Goal: Task Accomplishment & Management: Manage account settings

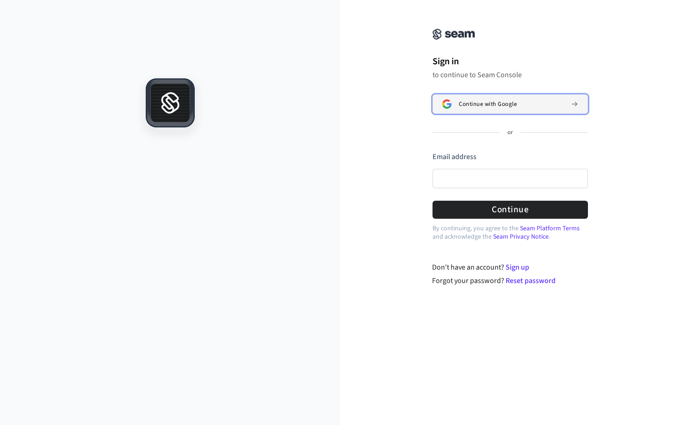
click at [459, 112] on button "Continue with Google" at bounding box center [510, 103] width 155 height 19
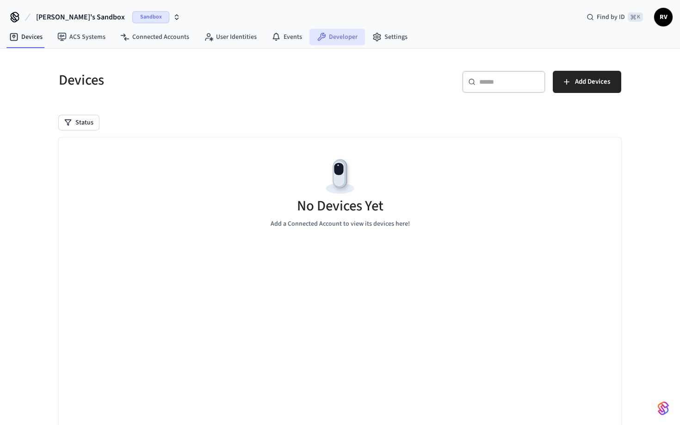
click at [329, 36] on link "Developer" at bounding box center [338, 37] width 56 height 17
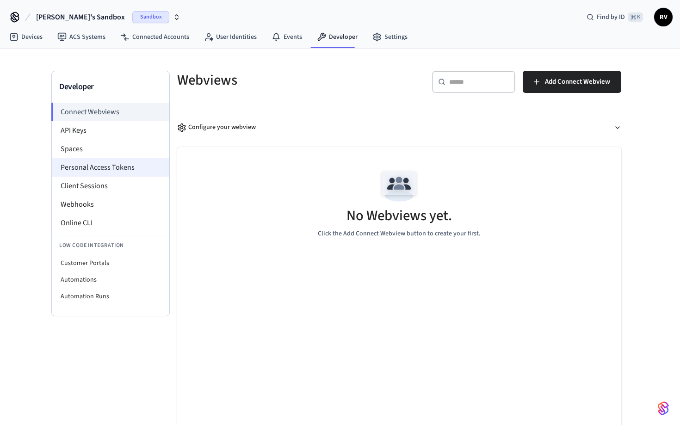
click at [111, 168] on li "Personal Access Tokens" at bounding box center [111, 167] width 118 height 19
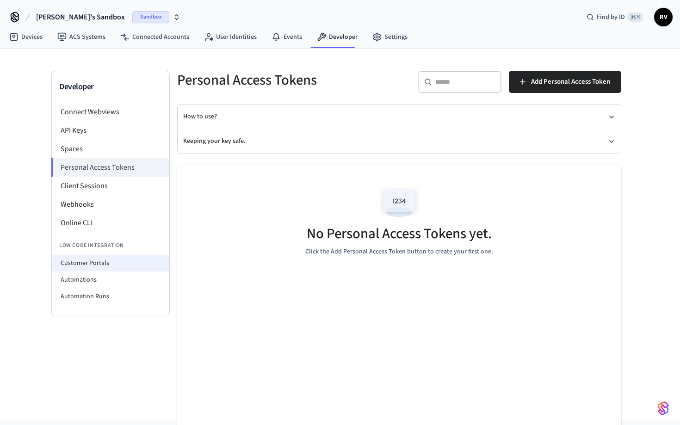
click at [119, 261] on li "Customer Portals" at bounding box center [111, 263] width 118 height 17
select select "**********"
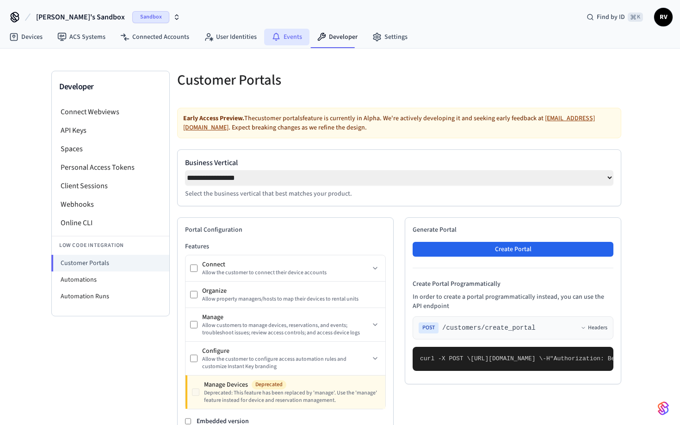
click at [287, 32] on link "Events" at bounding box center [286, 37] width 45 height 17
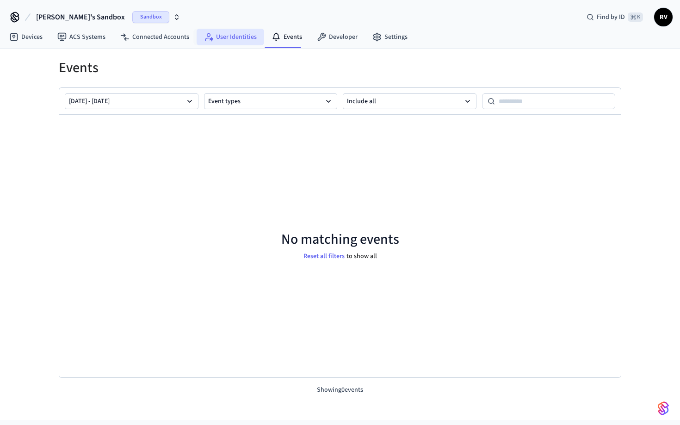
click at [223, 36] on link "User Identities" at bounding box center [231, 37] width 68 height 17
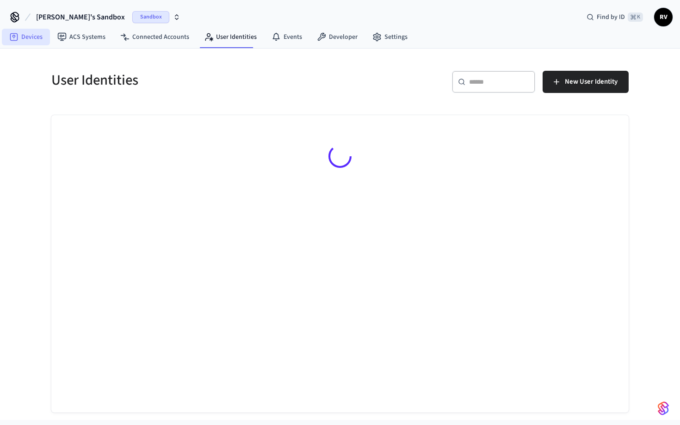
click at [25, 41] on link "Devices" at bounding box center [26, 37] width 48 height 17
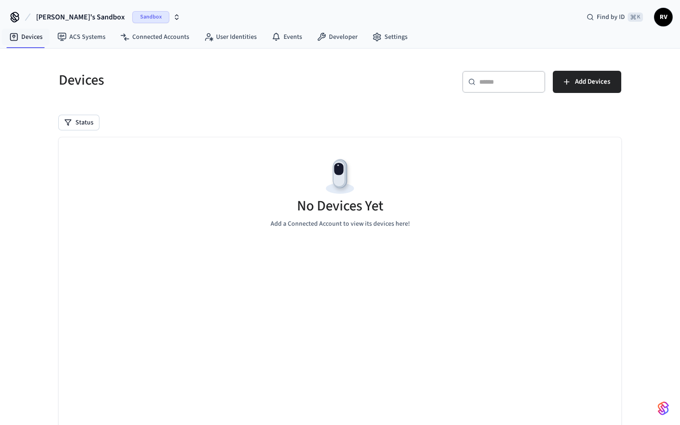
drag, startPoint x: 576, startPoint y: 85, endPoint x: 465, endPoint y: 115, distance: 115.6
click at [576, 85] on span "Add Devices" at bounding box center [592, 82] width 35 height 12
click at [672, 16] on span "RV" at bounding box center [663, 17] width 19 height 19
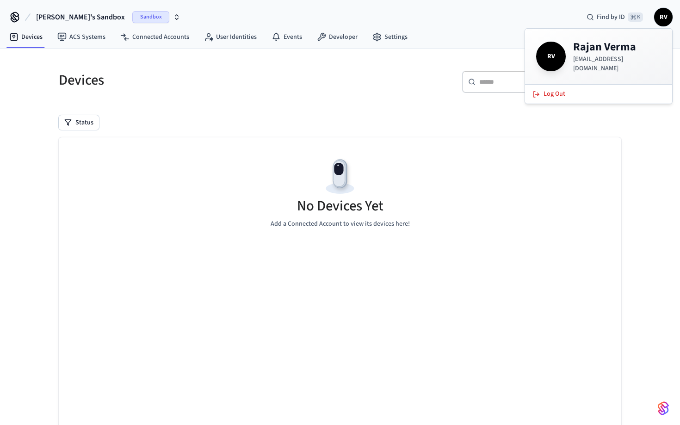
click at [671, 16] on span "RV" at bounding box center [663, 17] width 17 height 17
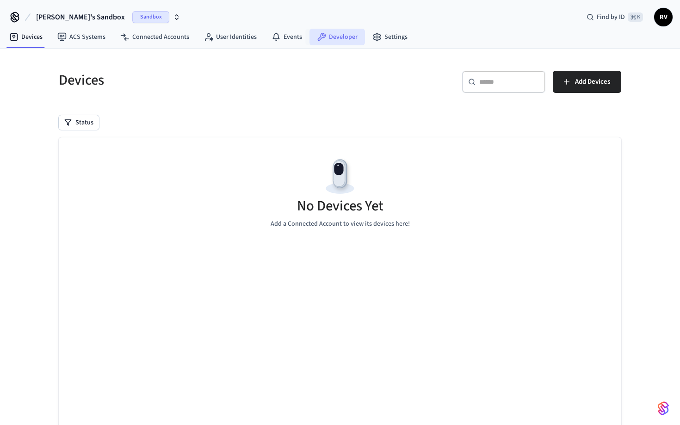
click at [340, 39] on link "Developer" at bounding box center [338, 37] width 56 height 17
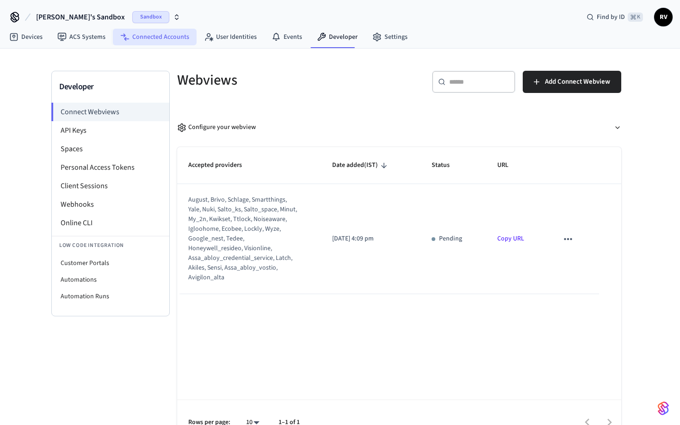
click at [155, 41] on link "Connected Accounts" at bounding box center [155, 37] width 84 height 17
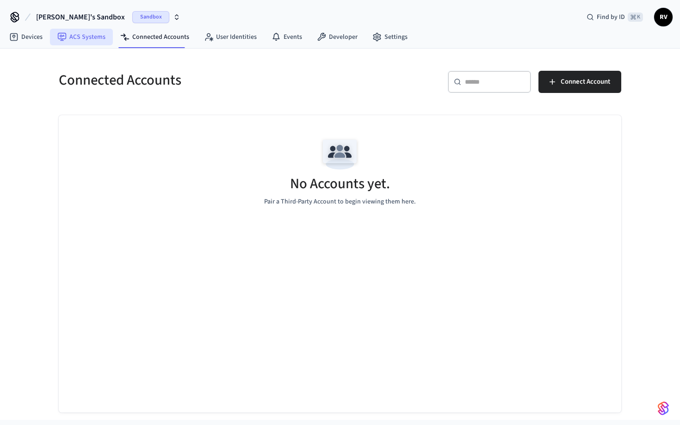
click at [86, 32] on link "ACS Systems" at bounding box center [81, 37] width 63 height 17
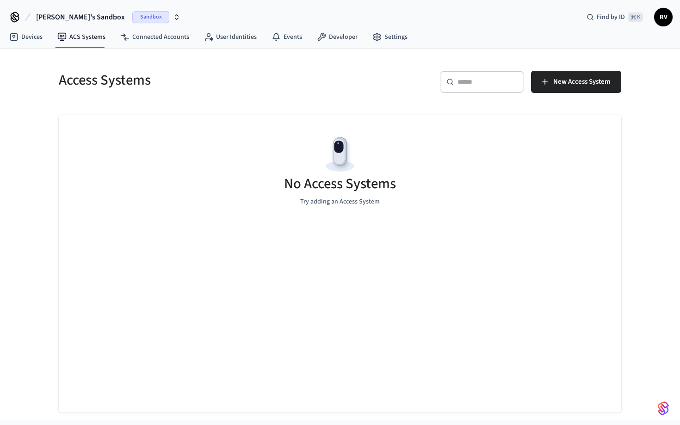
click at [71, 19] on span "[PERSON_NAME]'s Sandbox" at bounding box center [80, 17] width 89 height 11
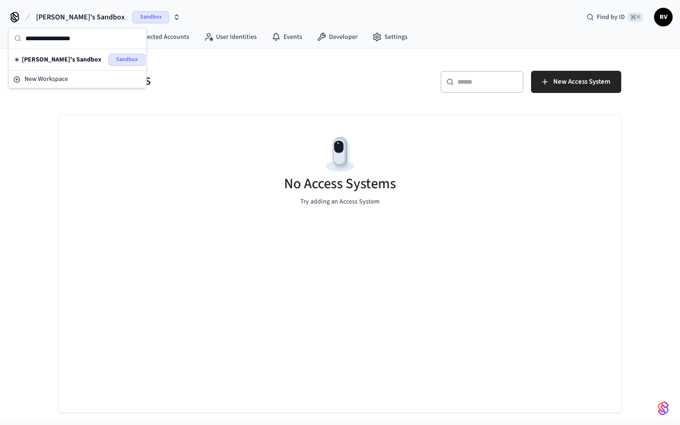
click at [210, 88] on h5 "Access Systems" at bounding box center [197, 80] width 276 height 19
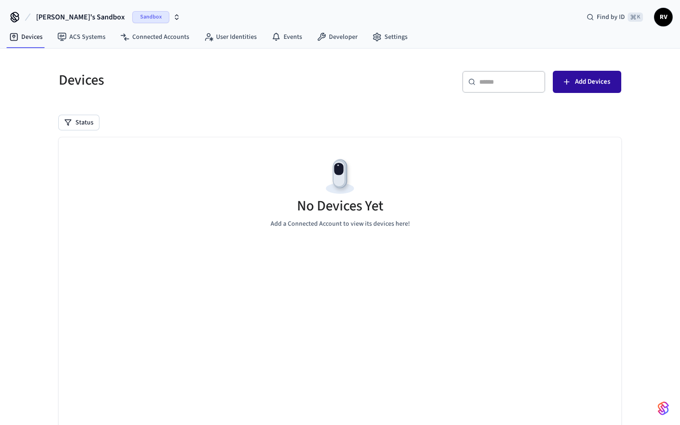
click at [575, 77] on span "Add Devices" at bounding box center [592, 82] width 35 height 12
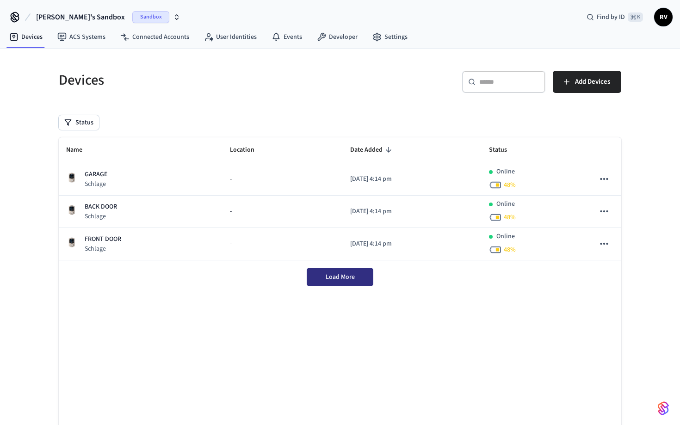
click at [350, 281] on span "Load More" at bounding box center [340, 277] width 29 height 9
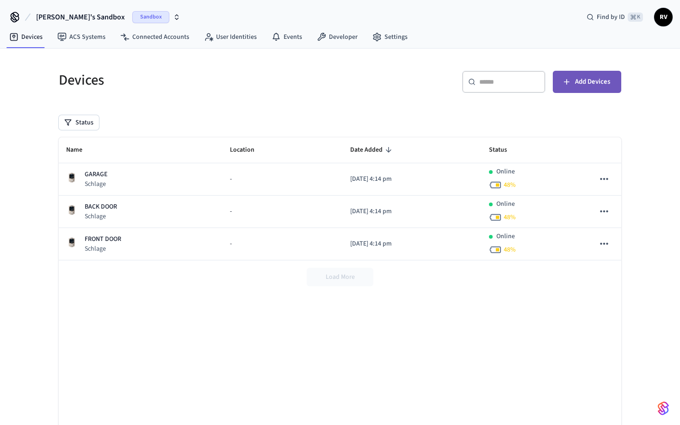
click at [584, 82] on span "Add Devices" at bounding box center [592, 82] width 35 height 12
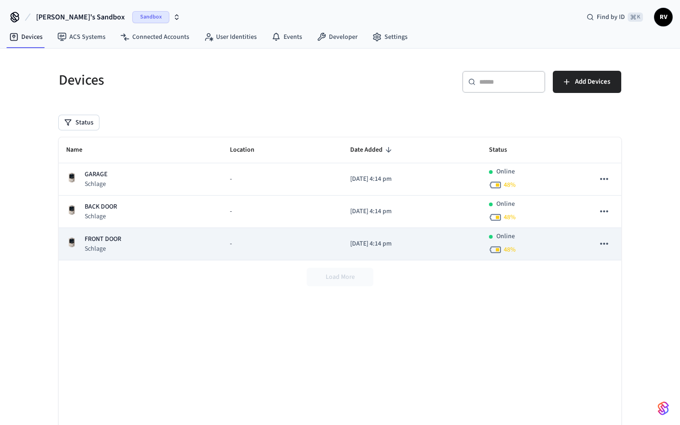
click at [118, 241] on p "FRONT DOOR" at bounding box center [103, 240] width 37 height 10
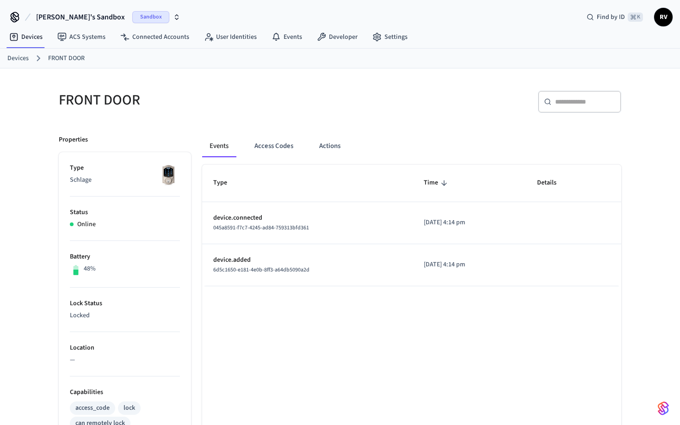
click at [173, 17] on icon "button" at bounding box center [176, 16] width 7 height 7
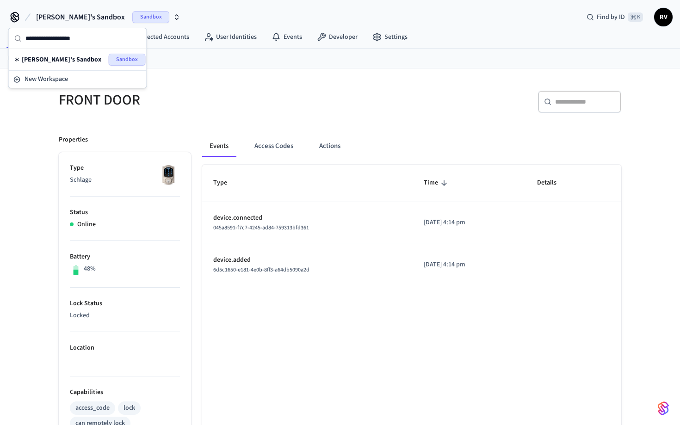
click at [173, 17] on icon "button" at bounding box center [176, 16] width 7 height 7
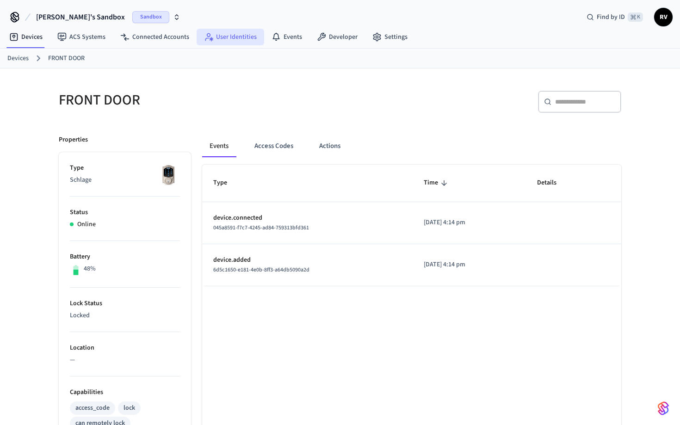
click at [218, 37] on link "User Identities" at bounding box center [231, 37] width 68 height 17
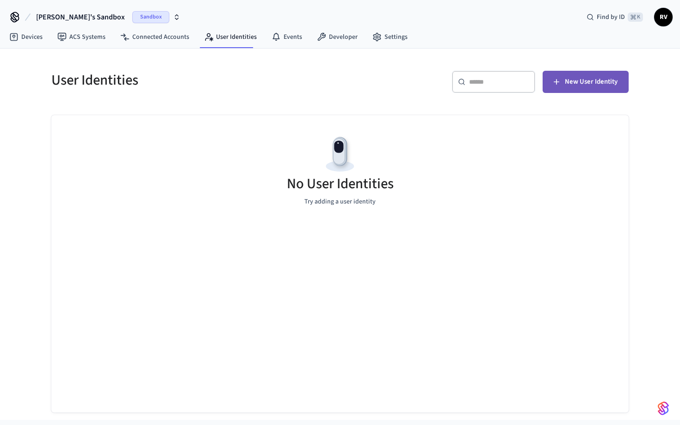
click at [557, 79] on icon "button" at bounding box center [556, 81] width 9 height 9
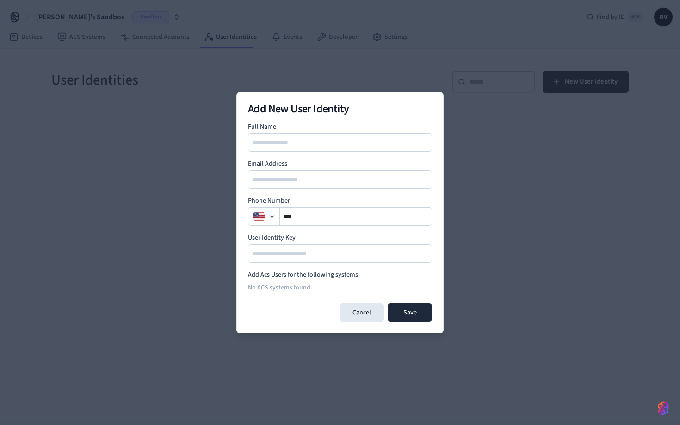
click at [326, 139] on input at bounding box center [340, 142] width 183 height 11
type input "*****"
click at [316, 180] on input "email" at bounding box center [340, 179] width 183 height 11
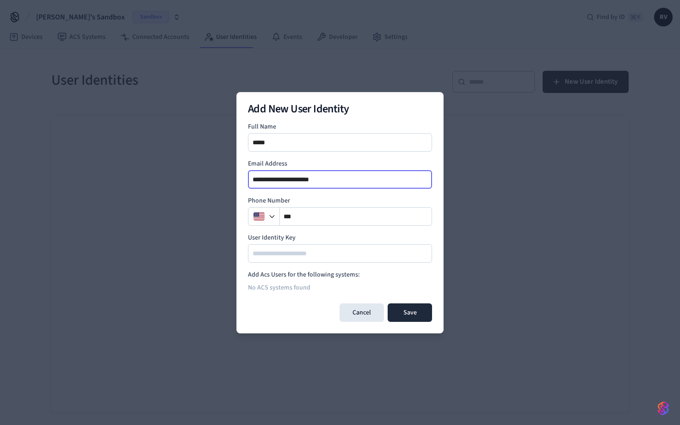
type input "**********"
click at [323, 210] on div "**" at bounding box center [340, 216] width 184 height 19
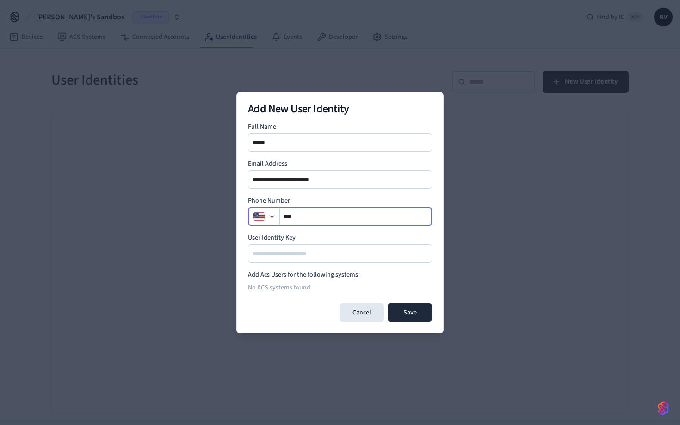
click at [311, 221] on input "**" at bounding box center [356, 216] width 152 height 11
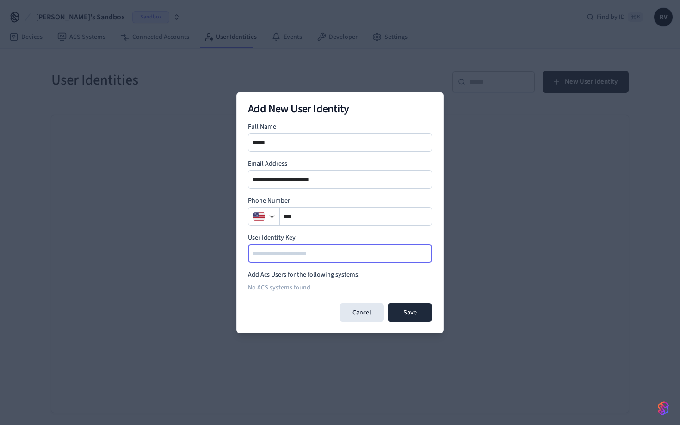
click at [327, 257] on input at bounding box center [340, 253] width 183 height 11
type input "********"
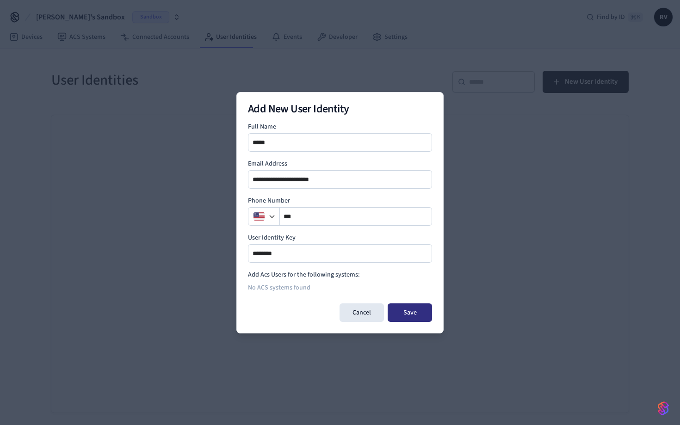
click at [424, 316] on button "Save" at bounding box center [410, 313] width 44 height 19
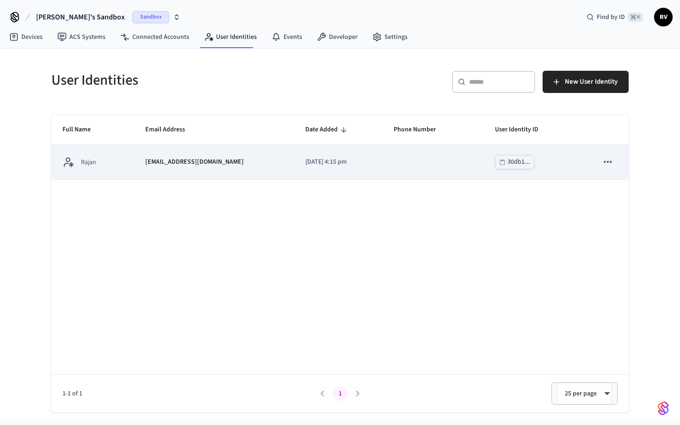
click at [614, 161] on button "sticky table" at bounding box center [607, 161] width 19 height 19
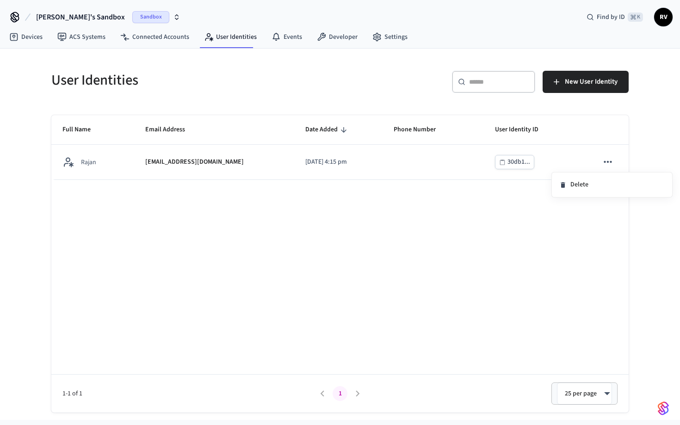
click at [403, 212] on div at bounding box center [340, 212] width 680 height 425
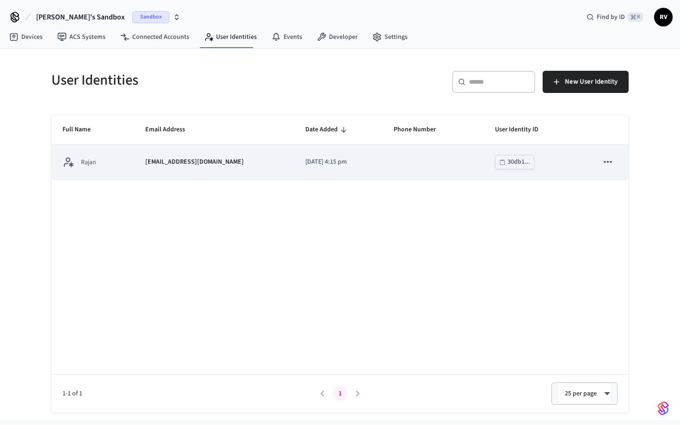
click at [96, 167] on p "Rajan" at bounding box center [88, 162] width 15 height 9
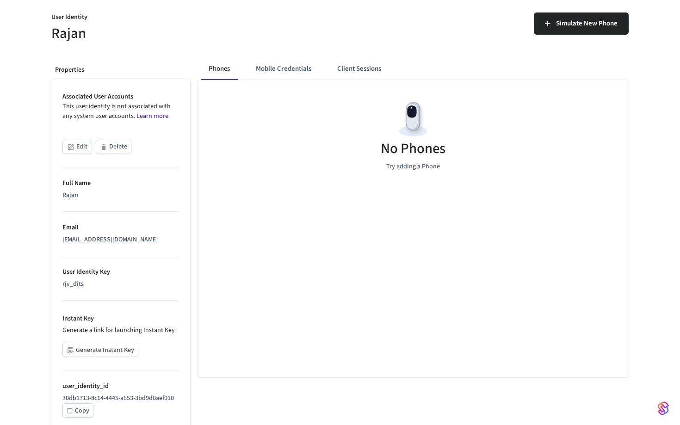
scroll to position [100, 0]
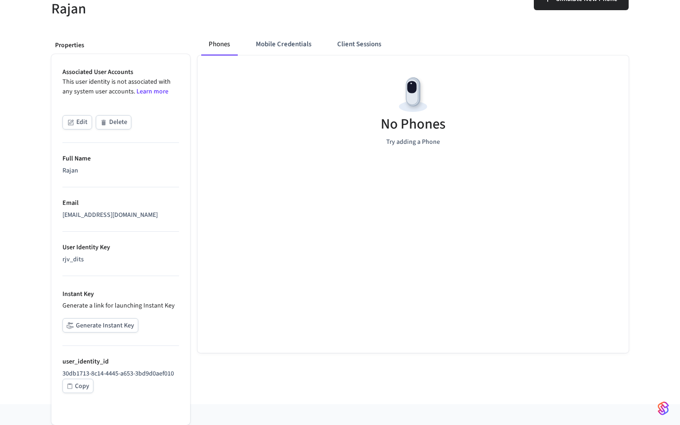
click at [112, 303] on p "Generate a link for launching Instant Key" at bounding box center [120, 306] width 117 height 10
click at [132, 302] on p "Generate a link for launching Instant Key" at bounding box center [120, 306] width 117 height 10
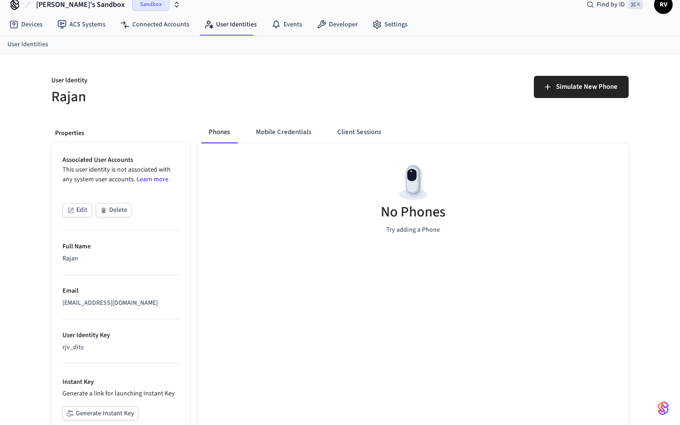
scroll to position [0, 0]
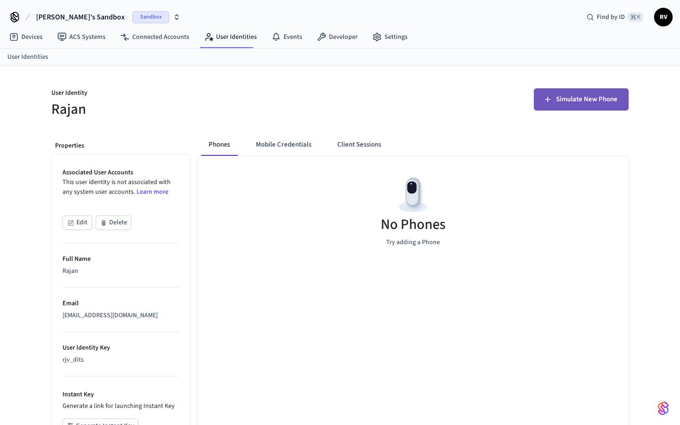
click at [584, 101] on span "Simulate New Phone" at bounding box center [587, 99] width 62 height 12
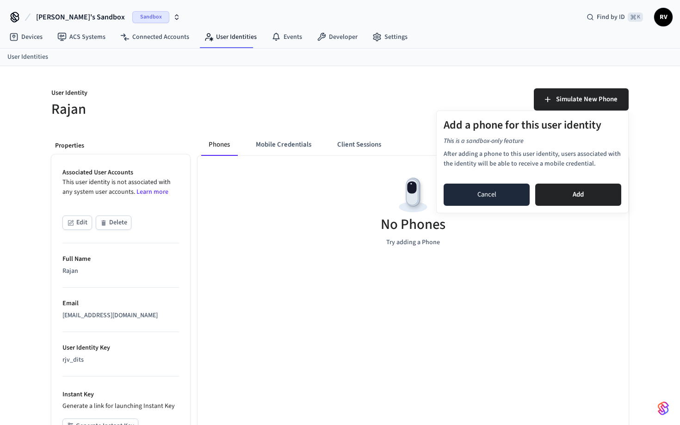
click at [505, 188] on button "Cancel" at bounding box center [487, 195] width 86 height 22
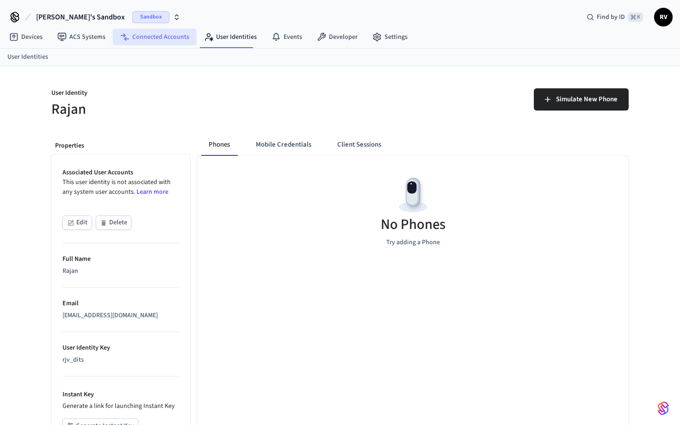
click at [165, 38] on link "Connected Accounts" at bounding box center [155, 37] width 84 height 17
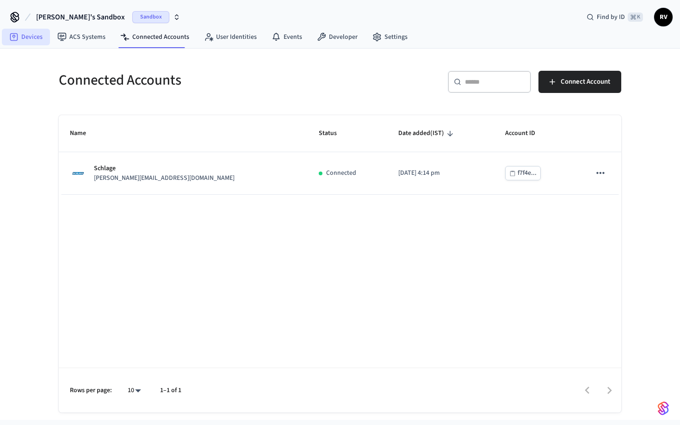
click at [30, 42] on link "Devices" at bounding box center [26, 37] width 48 height 17
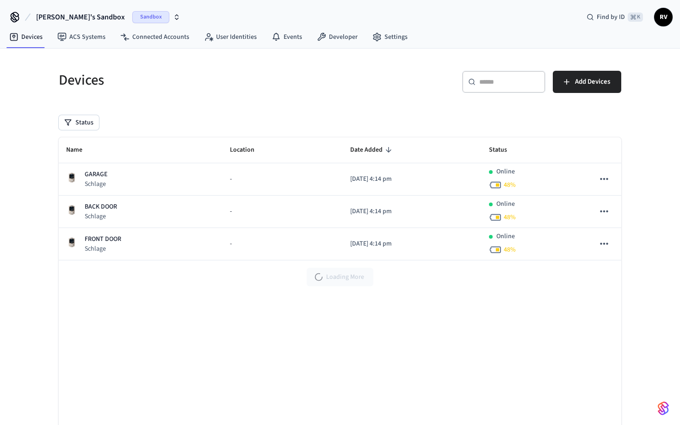
click at [16, 18] on icon at bounding box center [14, 17] width 15 height 15
click at [340, 37] on link "Developer" at bounding box center [338, 37] width 56 height 17
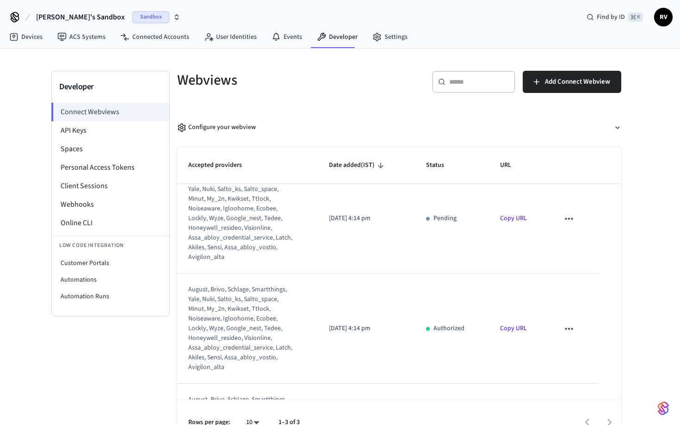
scroll to position [18, 0]
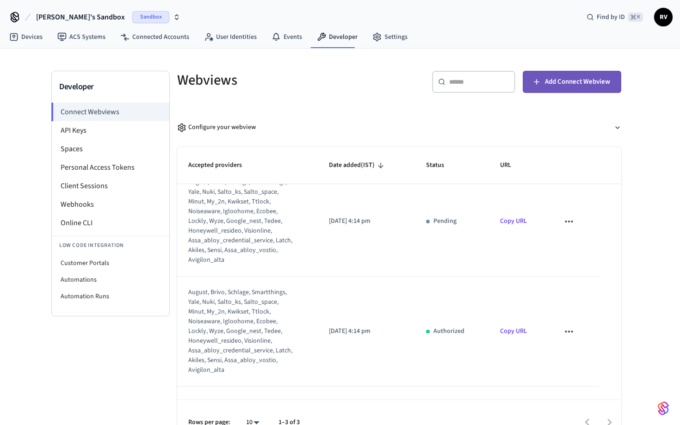
click at [586, 87] on span "Add Connect Webview" at bounding box center [577, 82] width 65 height 12
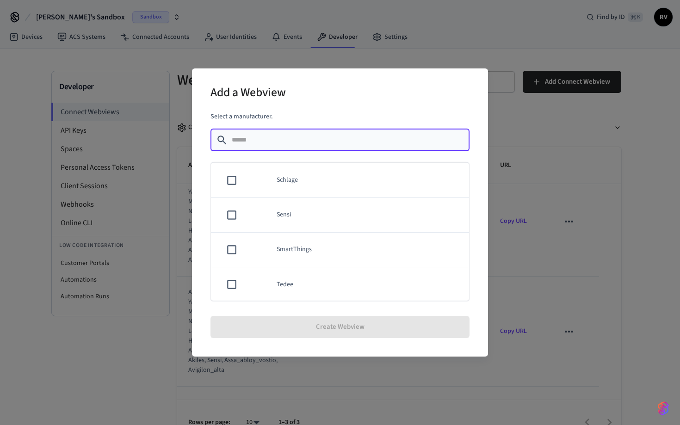
scroll to position [661, 0]
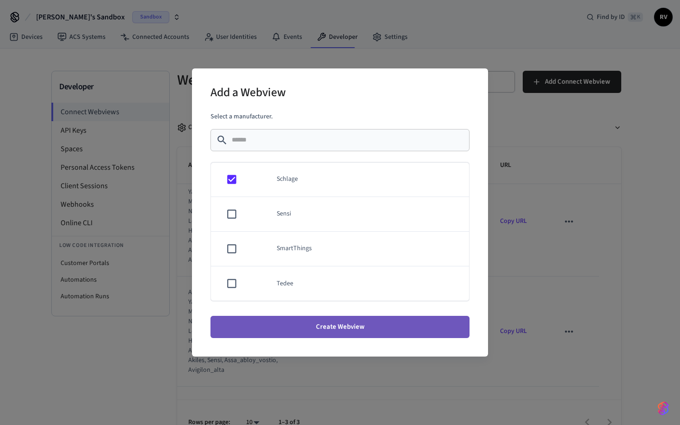
click at [348, 326] on button "Create Webview" at bounding box center [340, 327] width 259 height 22
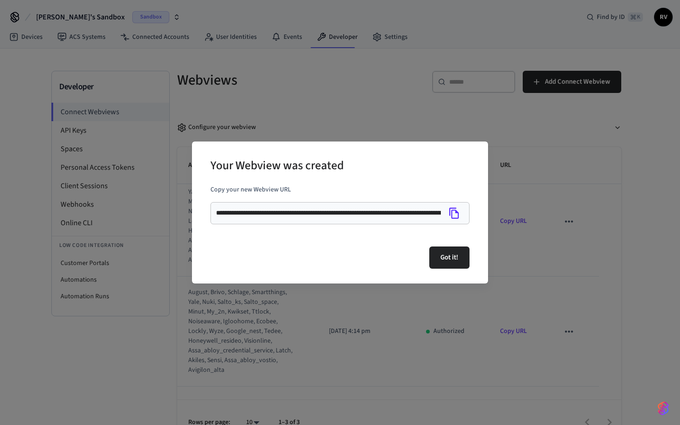
click at [452, 215] on icon "Copy" at bounding box center [454, 213] width 12 height 12
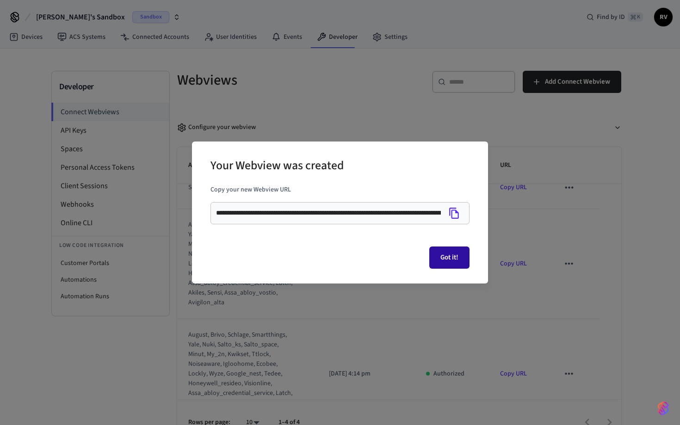
click at [450, 254] on button "Got it!" at bounding box center [449, 258] width 40 height 22
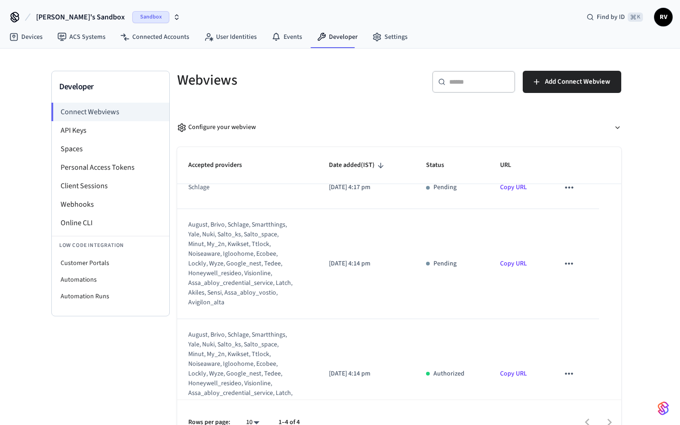
scroll to position [0, 0]
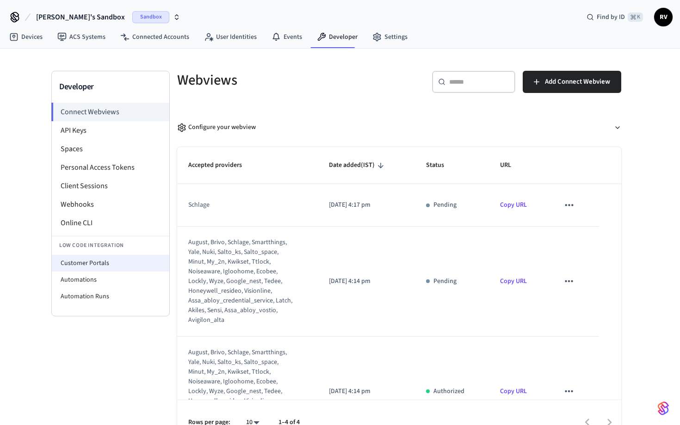
click at [123, 267] on li "Customer Portals" at bounding box center [111, 263] width 118 height 17
click at [112, 264] on li "Customer Portals" at bounding box center [111, 263] width 118 height 17
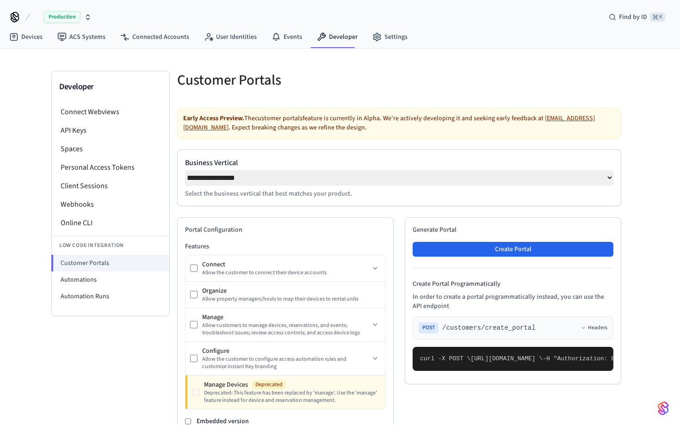
select select "**********"
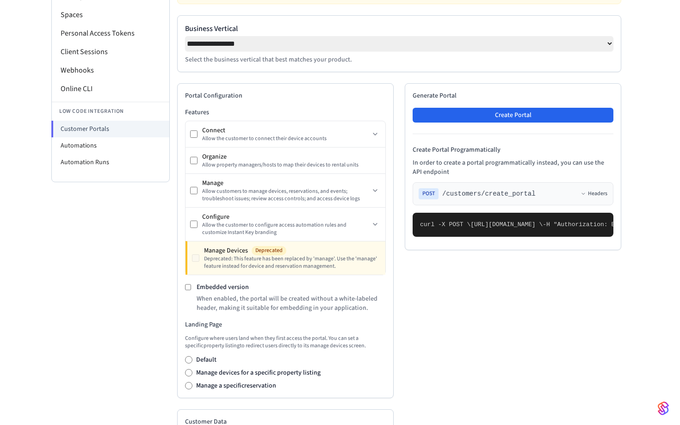
scroll to position [143, 0]
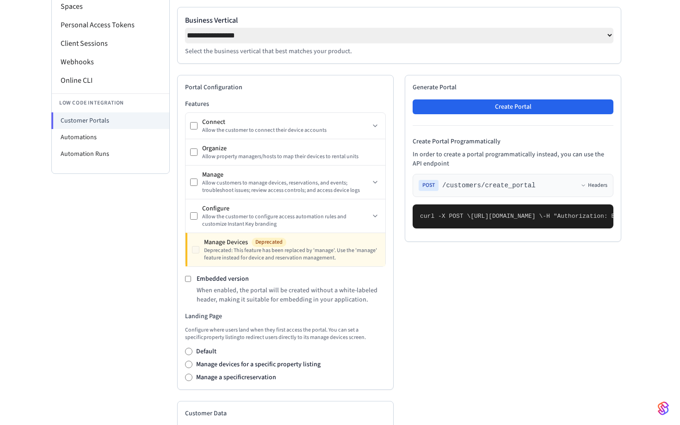
click at [459, 39] on select "**********" at bounding box center [399, 35] width 428 height 15
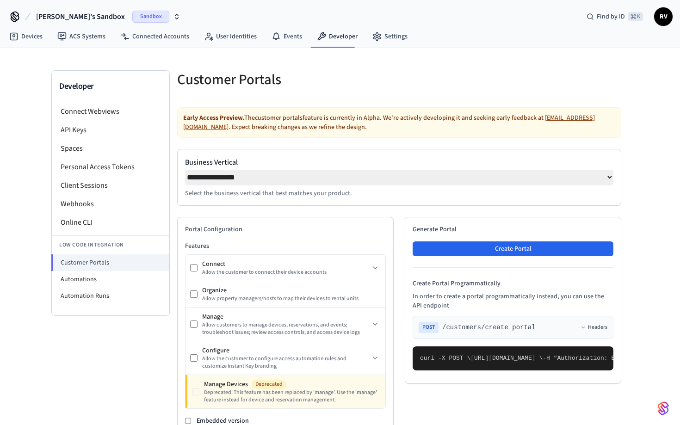
scroll to position [0, 0]
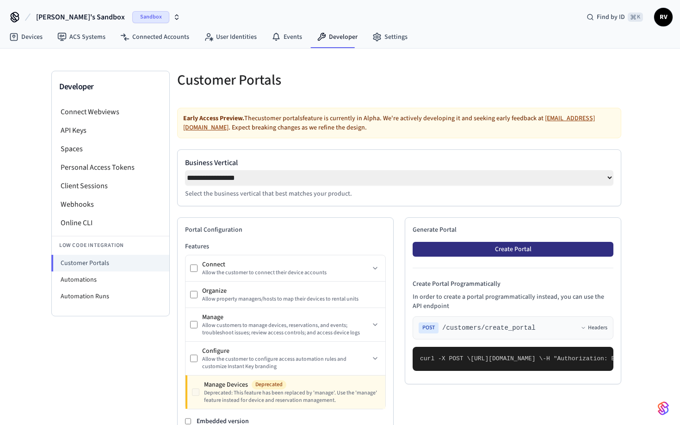
click at [476, 252] on button "Create Portal" at bounding box center [513, 249] width 201 height 15
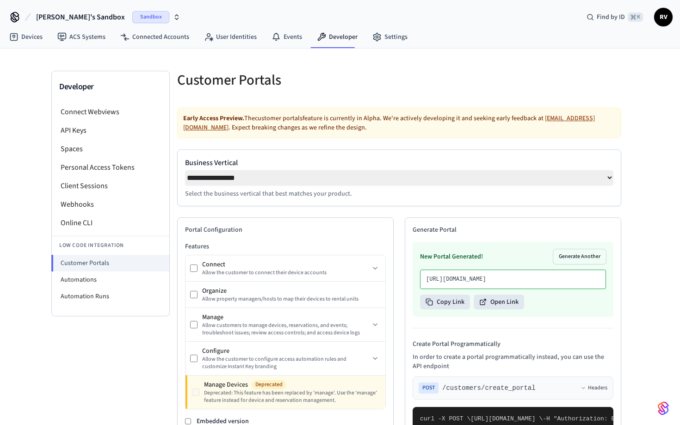
scroll to position [6, 0]
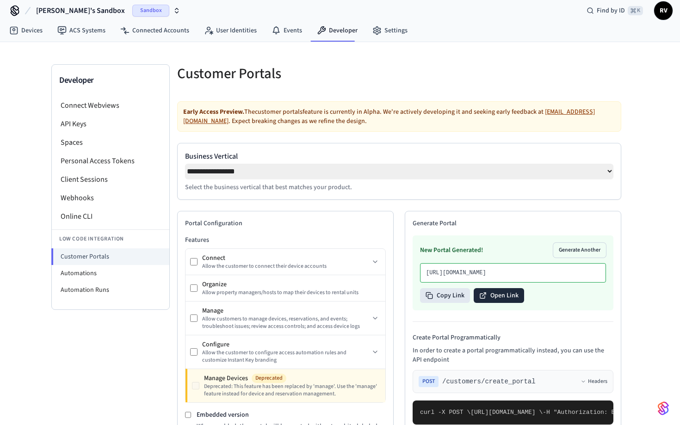
click at [498, 303] on button "Open Link" at bounding box center [499, 295] width 50 height 15
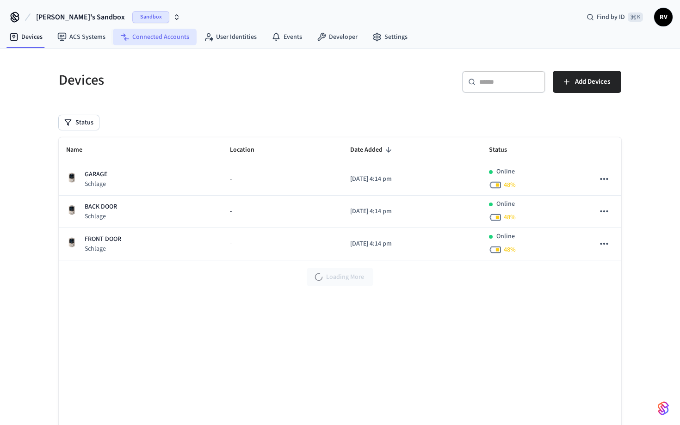
click at [149, 33] on link "Connected Accounts" at bounding box center [155, 37] width 84 height 17
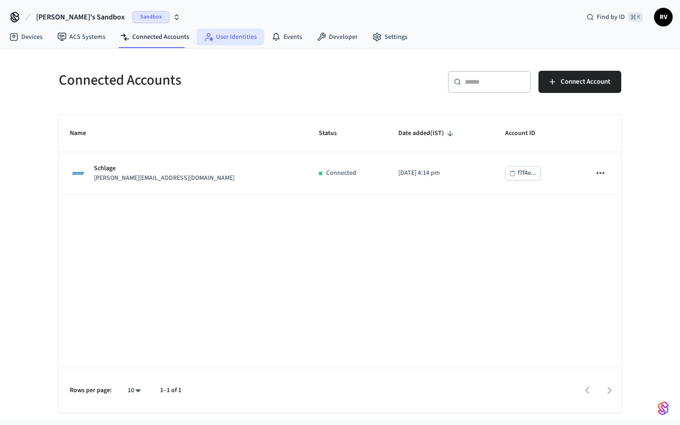
click at [215, 43] on link "User Identities" at bounding box center [231, 37] width 68 height 17
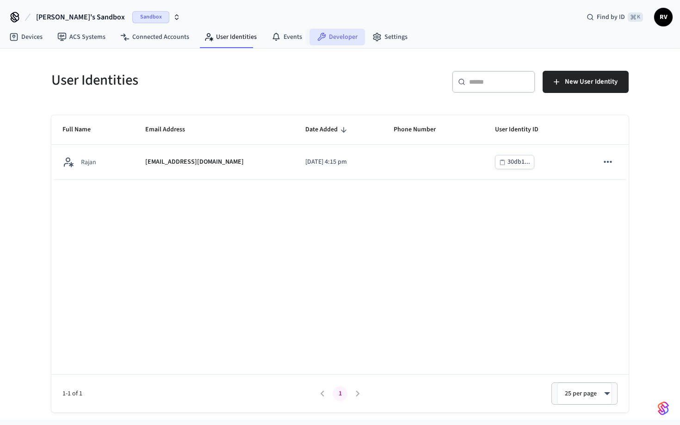
click at [337, 42] on link "Developer" at bounding box center [338, 37] width 56 height 17
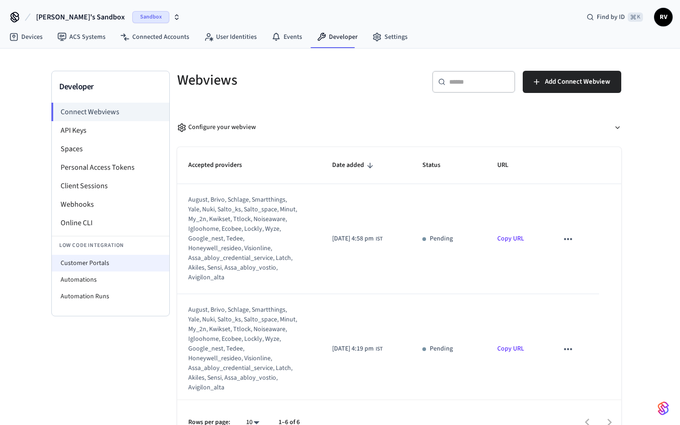
click at [113, 261] on li "Customer Portals" at bounding box center [111, 263] width 118 height 17
select select "**********"
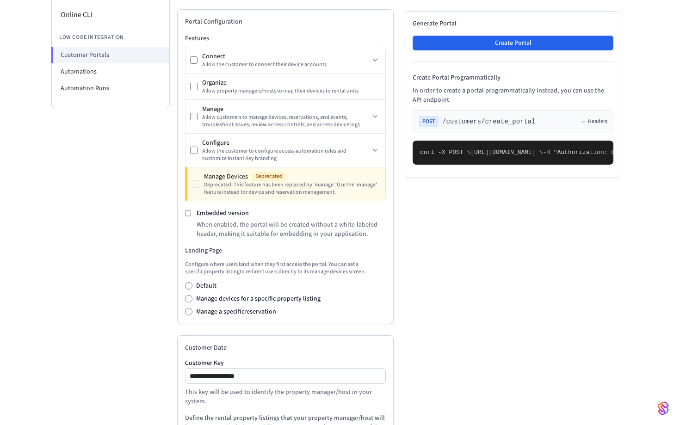
scroll to position [207, 0]
click at [587, 125] on button "Headers" at bounding box center [594, 121] width 27 height 7
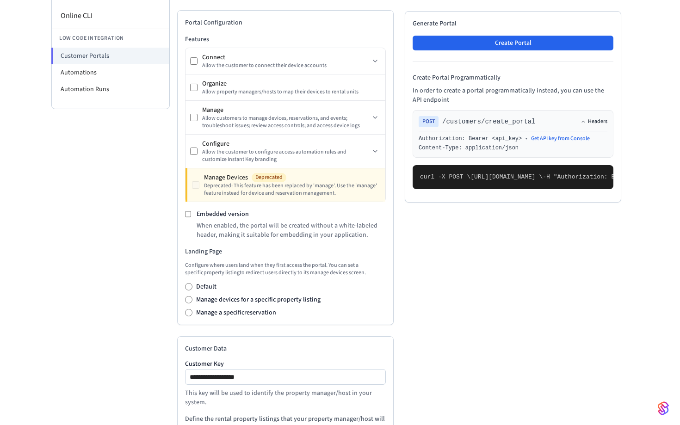
click at [587, 123] on button "Headers" at bounding box center [594, 121] width 27 height 7
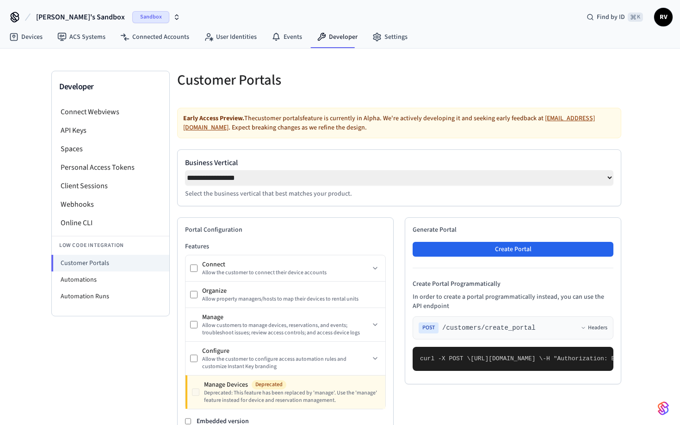
scroll to position [0, 0]
click at [115, 110] on li "Connect Webviews" at bounding box center [111, 112] width 118 height 19
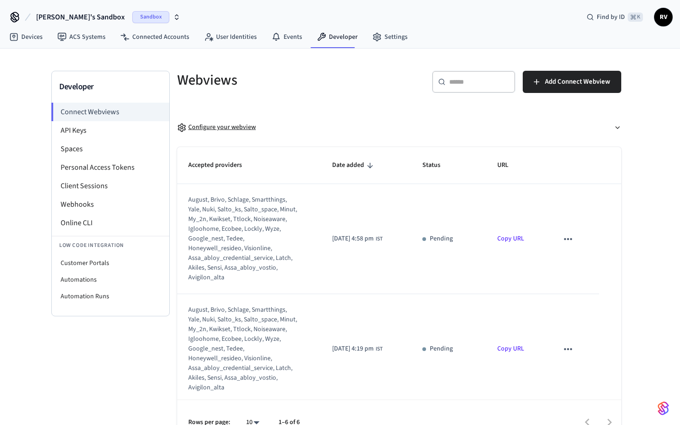
click at [376, 115] on button "Configure your webview" at bounding box center [399, 127] width 444 height 25
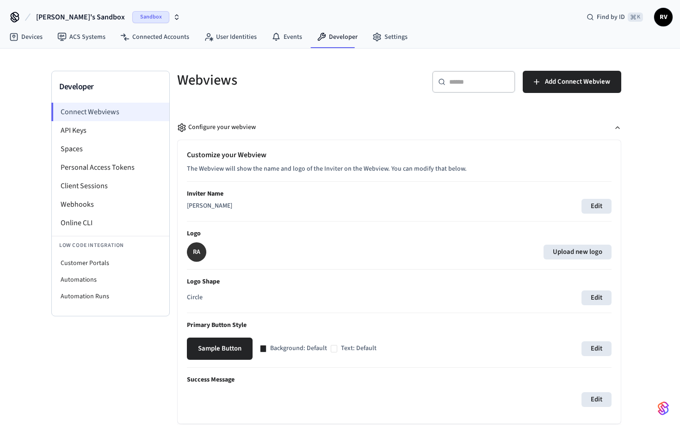
click at [111, 115] on li "Connect Webviews" at bounding box center [110, 112] width 118 height 19
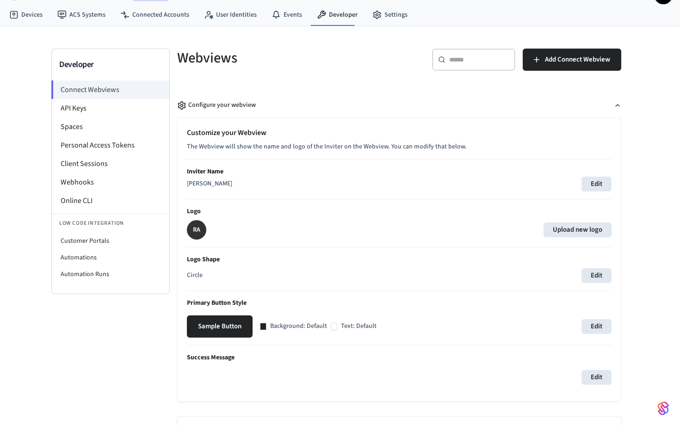
click at [409, 133] on h2 "Customize your Webview" at bounding box center [399, 132] width 425 height 11
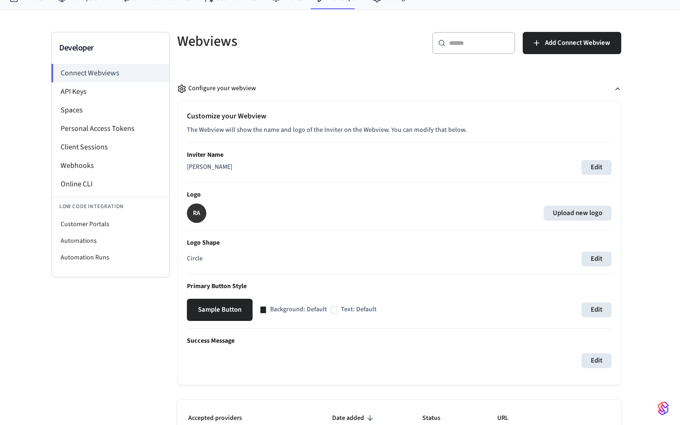
scroll to position [0, 0]
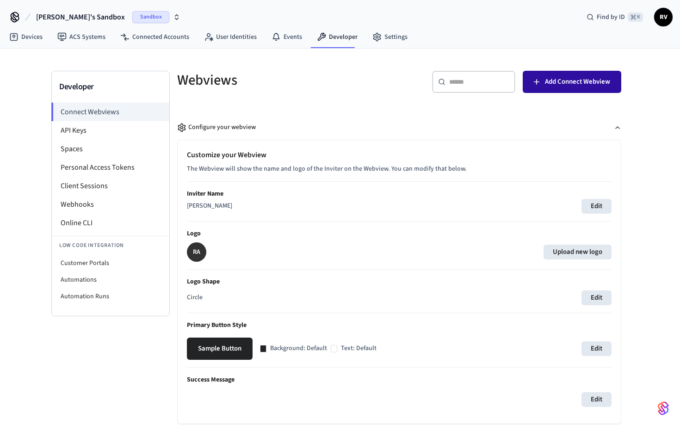
click at [581, 83] on span "Add Connect Webview" at bounding box center [577, 82] width 65 height 12
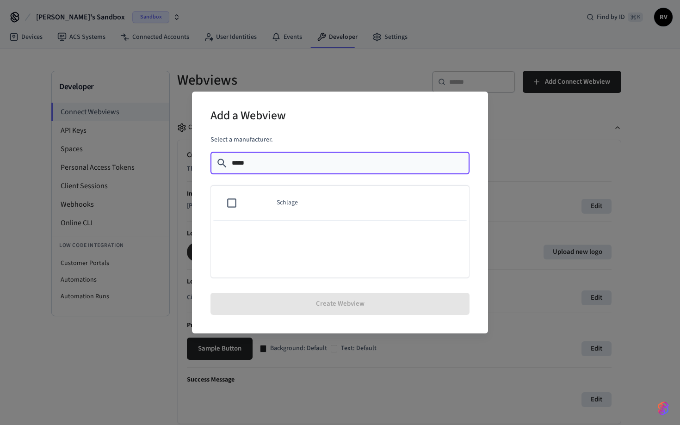
type input "*****"
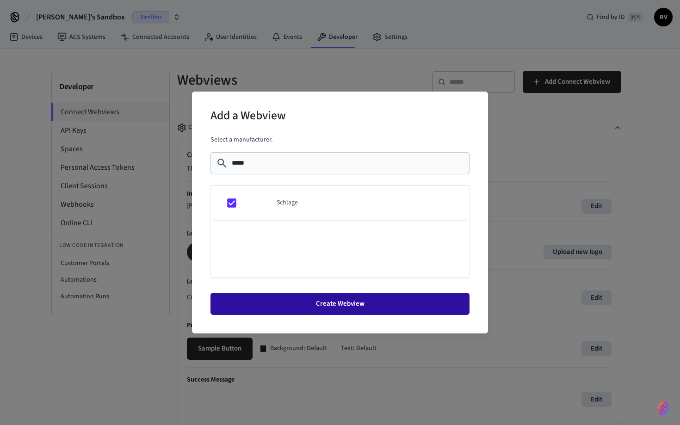
click at [335, 302] on button "Create Webview" at bounding box center [340, 304] width 259 height 22
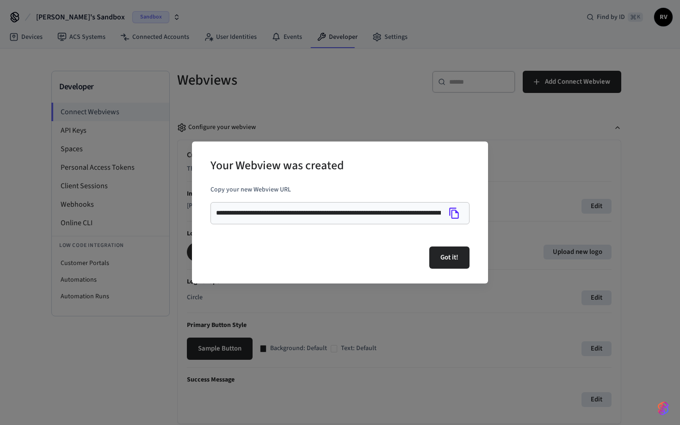
drag, startPoint x: 215, startPoint y: 213, endPoint x: 364, endPoint y: 217, distance: 149.0
click at [364, 217] on div "**********" at bounding box center [340, 213] width 259 height 22
click at [453, 211] on icon "Copy" at bounding box center [454, 213] width 12 height 12
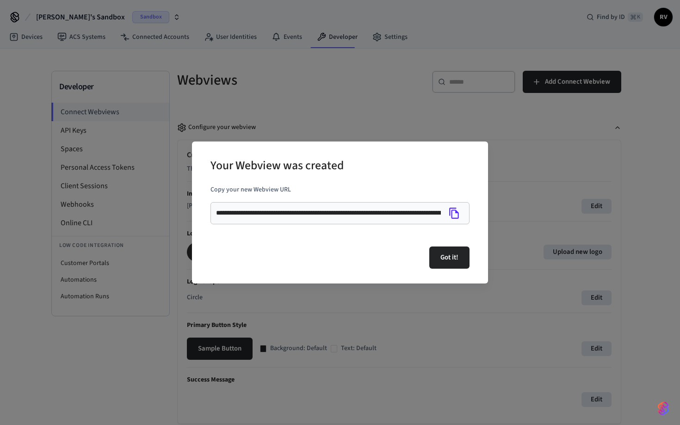
click at [422, 116] on div "**********" at bounding box center [340, 212] width 680 height 425
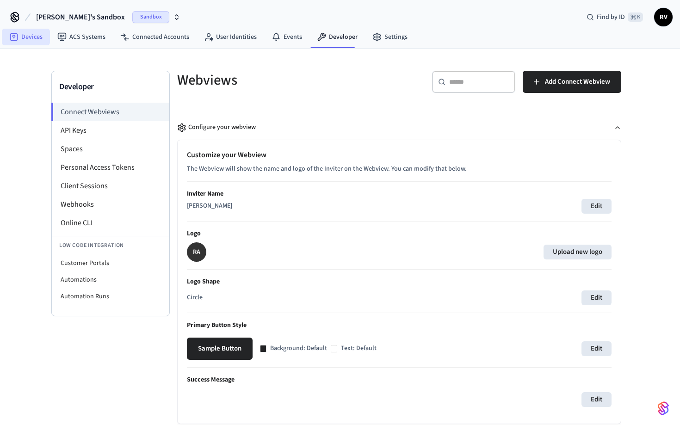
click at [24, 35] on link "Devices" at bounding box center [26, 37] width 48 height 17
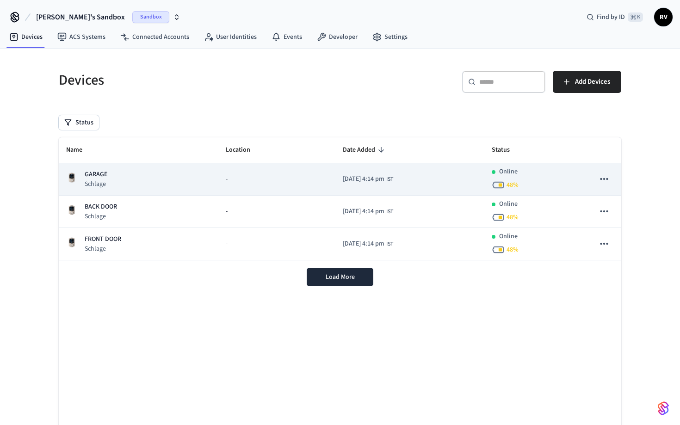
click at [604, 181] on icon "sticky table" at bounding box center [604, 179] width 12 height 12
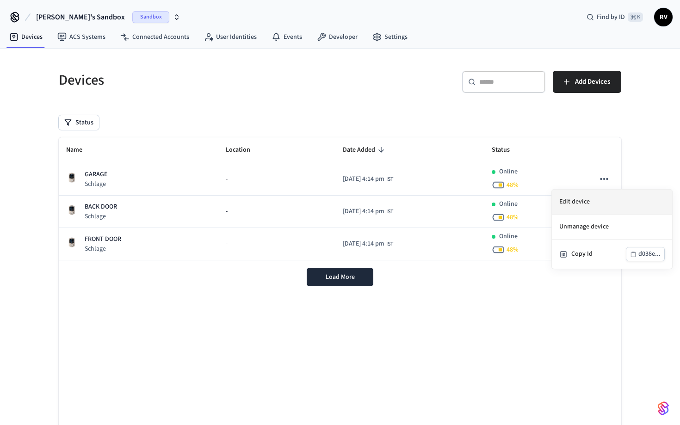
click at [589, 202] on li "Edit device" at bounding box center [612, 202] width 120 height 25
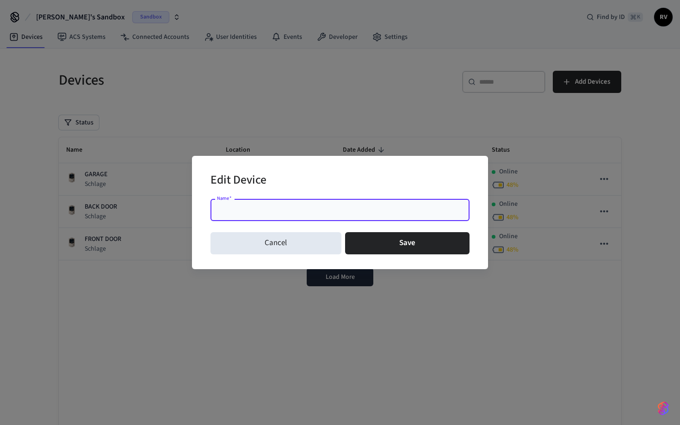
click at [589, 202] on div "Edit Device Name   * Name   * Cancel Save" at bounding box center [340, 212] width 680 height 425
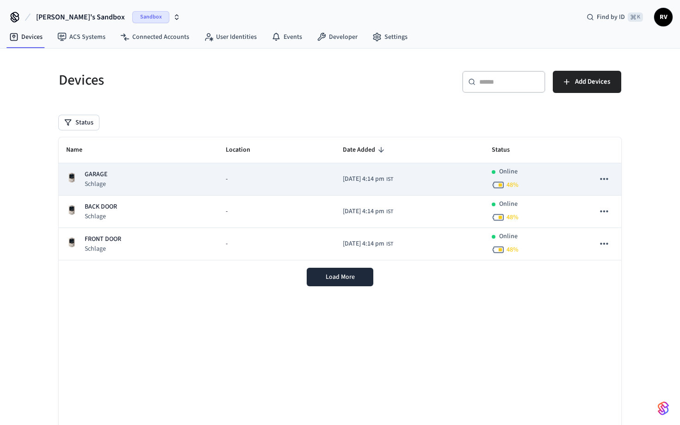
click at [604, 177] on icon "sticky table" at bounding box center [604, 179] width 12 height 12
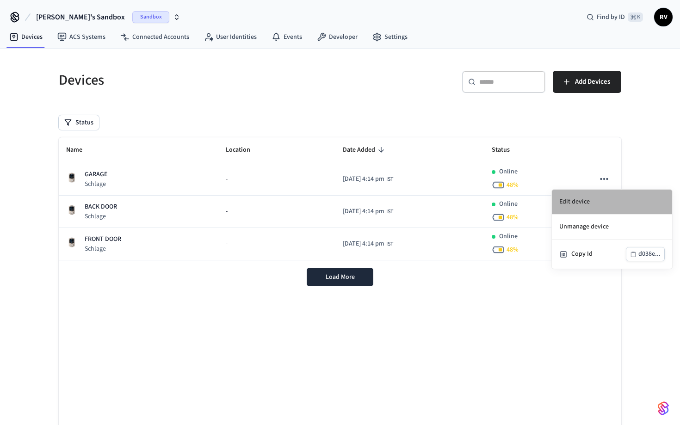
click at [593, 203] on li "Edit device" at bounding box center [612, 202] width 120 height 25
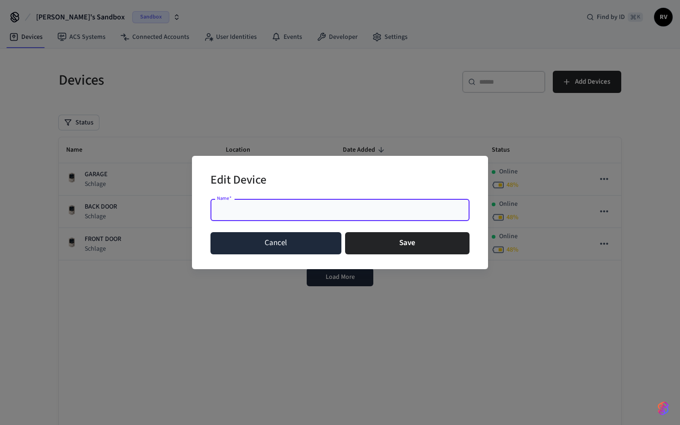
click at [277, 247] on button "Cancel" at bounding box center [276, 243] width 131 height 22
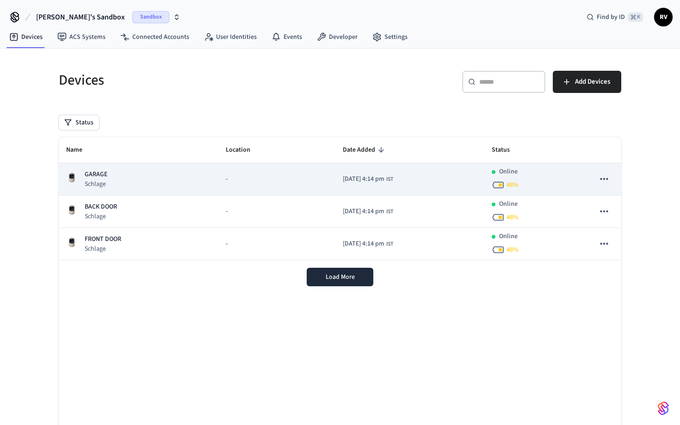
click at [103, 176] on p "GARAGE" at bounding box center [96, 175] width 23 height 10
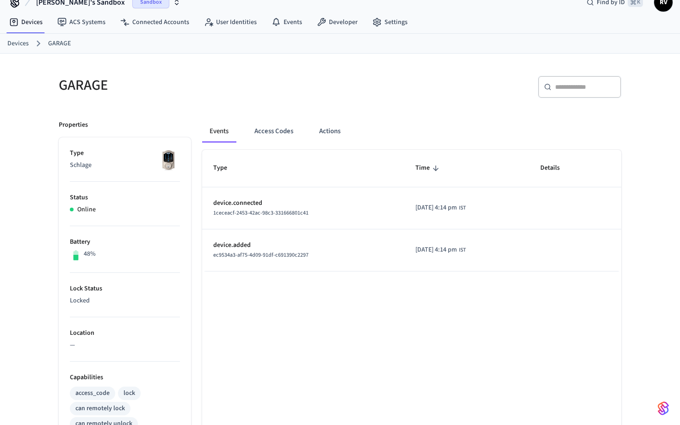
scroll to position [13, 0]
click at [380, 26] on link "Settings" at bounding box center [390, 23] width 50 height 17
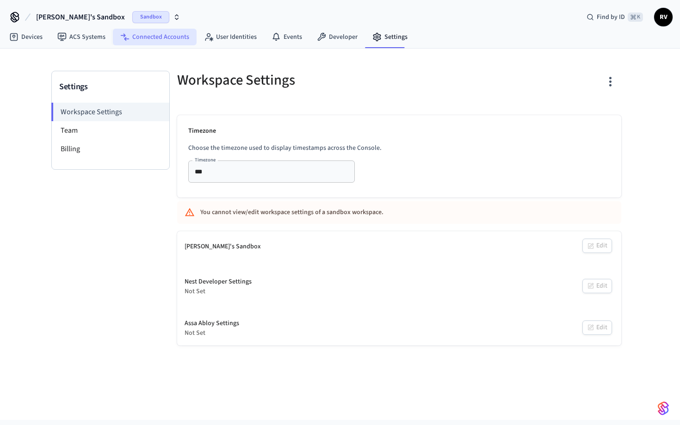
click at [160, 37] on link "Connected Accounts" at bounding box center [155, 37] width 84 height 17
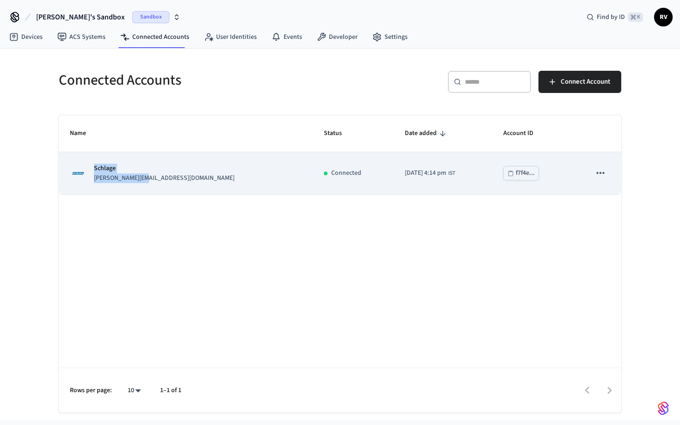
drag, startPoint x: 93, startPoint y: 168, endPoint x: 140, endPoint y: 193, distance: 53.0
click at [141, 193] on td "Schlage [PERSON_NAME][EMAIL_ADDRESS][DOMAIN_NAME]" at bounding box center [186, 173] width 254 height 42
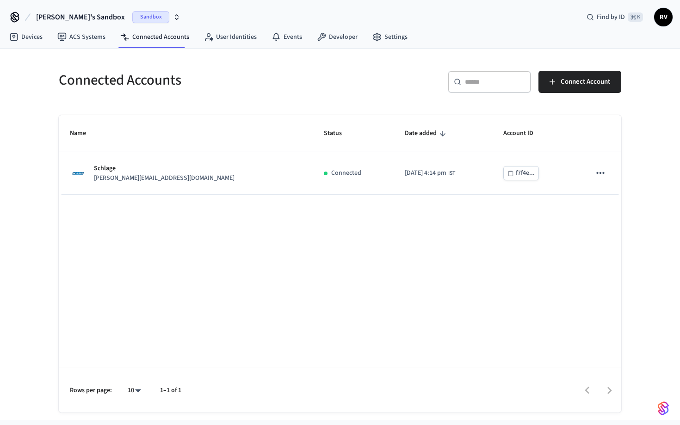
click at [207, 249] on div "Name Status Date added Account ID Schlage [PERSON_NAME][EMAIL_ADDRESS][DOMAIN_N…" at bounding box center [340, 264] width 563 height 298
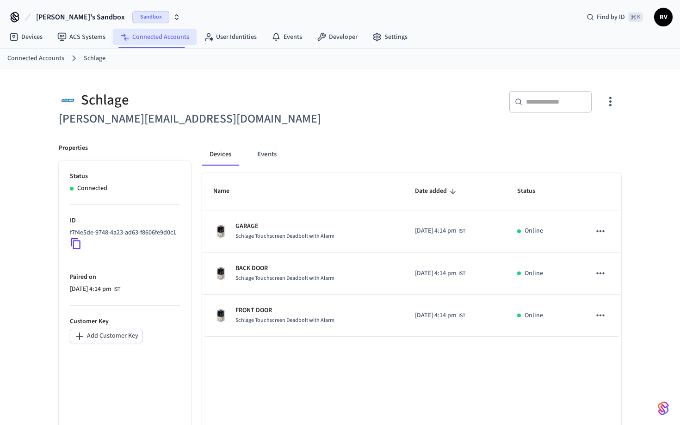
click at [143, 37] on link "Connected Accounts" at bounding box center [155, 37] width 84 height 17
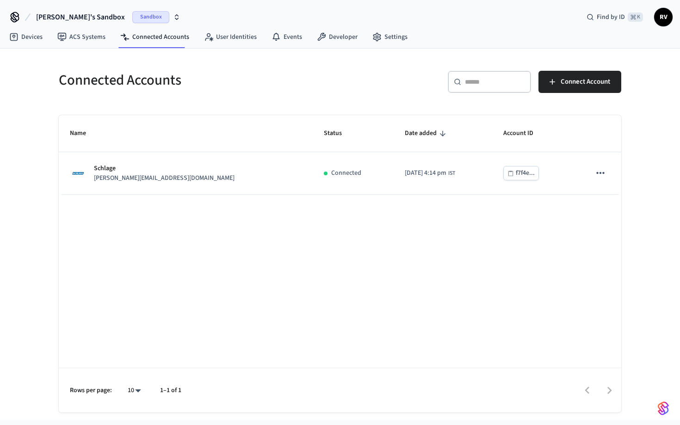
click at [399, 104] on div "Connected Accounts ​ ​ Connect Account Name Status Date added Account ID Schlag…" at bounding box center [339, 236] width 577 height 353
click at [568, 87] on span "Connect Account" at bounding box center [586, 82] width 50 height 12
click at [86, 37] on link "ACS Systems" at bounding box center [81, 37] width 63 height 17
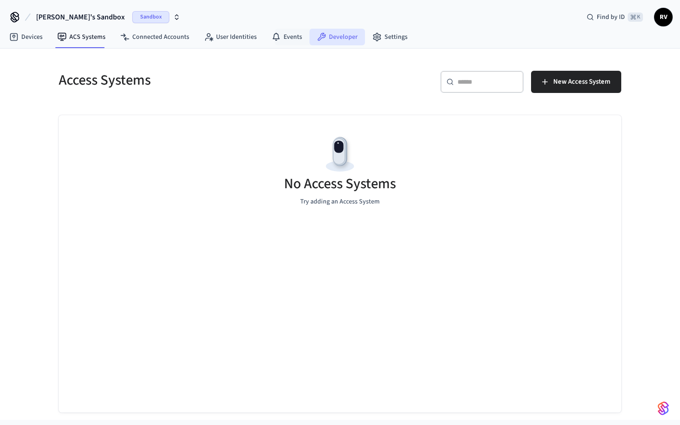
click at [320, 38] on icon at bounding box center [321, 36] width 9 height 9
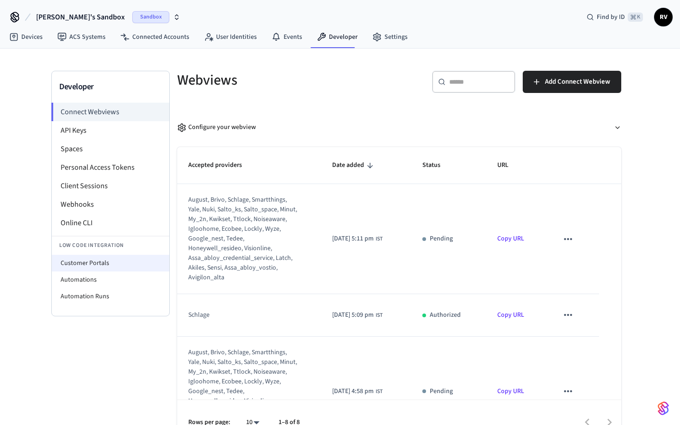
drag, startPoint x: 89, startPoint y: 267, endPoint x: 99, endPoint y: 267, distance: 10.7
click at [89, 267] on li "Customer Portals" at bounding box center [111, 263] width 118 height 17
select select "**********"
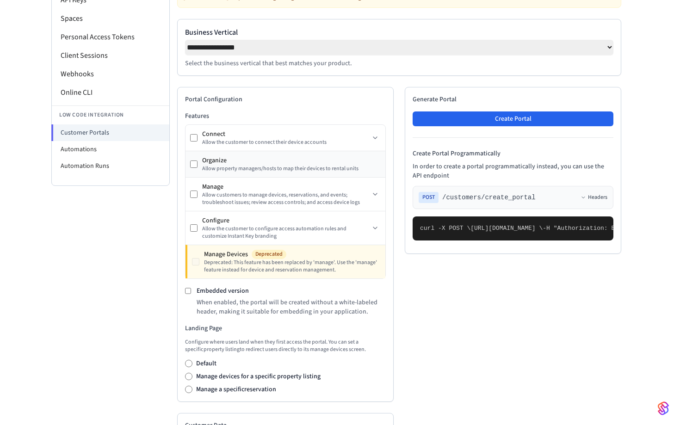
scroll to position [111, 0]
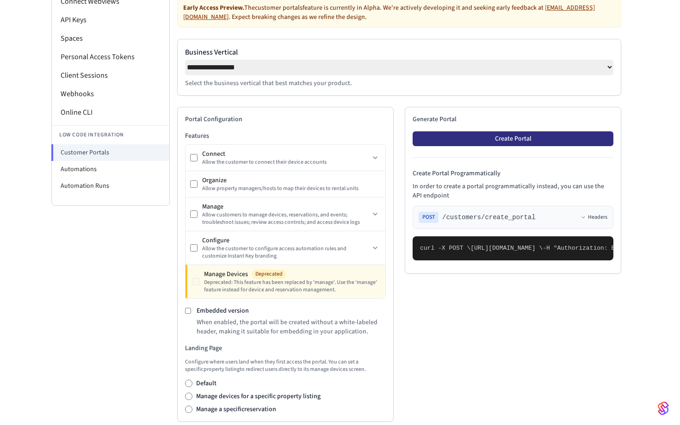
click at [493, 146] on button "Create Portal" at bounding box center [513, 138] width 201 height 15
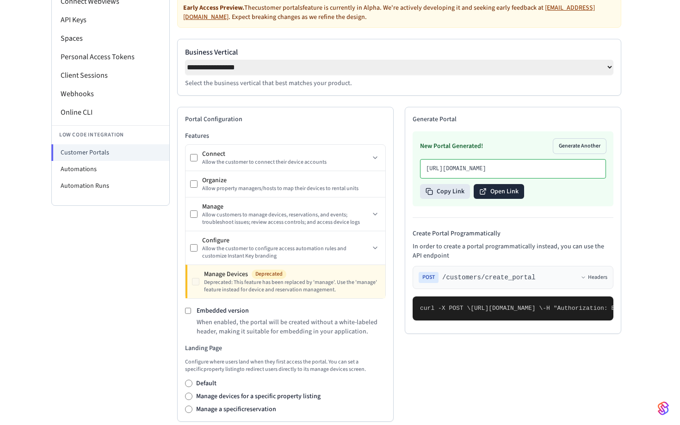
click at [492, 199] on button "Open Link" at bounding box center [499, 191] width 50 height 15
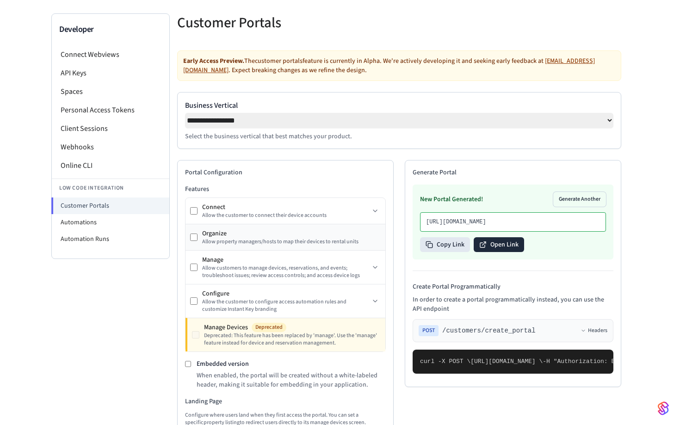
scroll to position [0, 0]
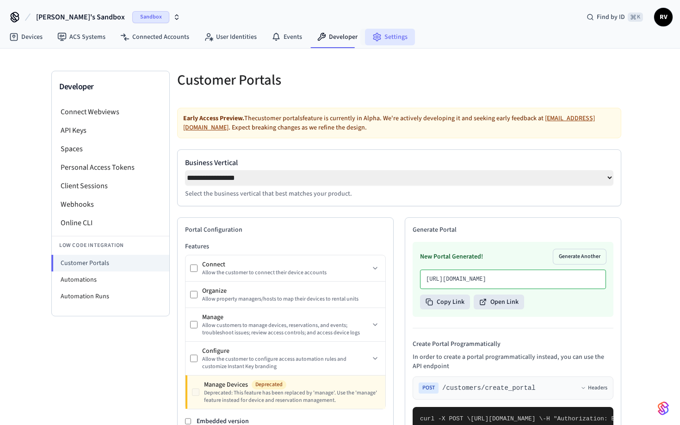
click at [395, 40] on link "Settings" at bounding box center [390, 37] width 50 height 17
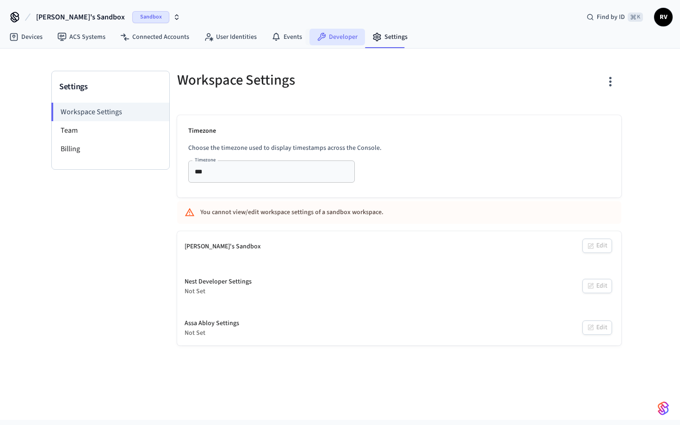
click at [339, 43] on link "Developer" at bounding box center [338, 37] width 56 height 17
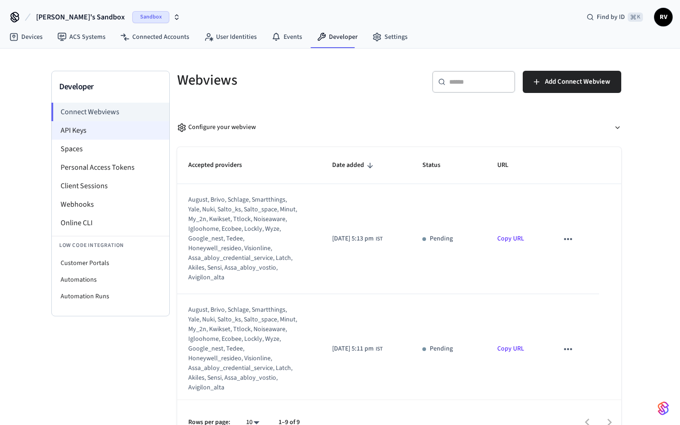
click at [93, 136] on li "API Keys" at bounding box center [111, 130] width 118 height 19
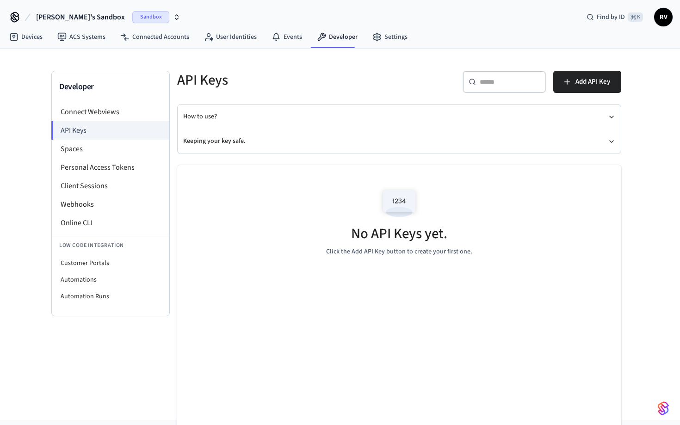
click at [616, 118] on div "How to use? Keeping your key safe." at bounding box center [399, 129] width 443 height 49
click at [609, 118] on icon "button" at bounding box center [611, 116] width 7 height 7
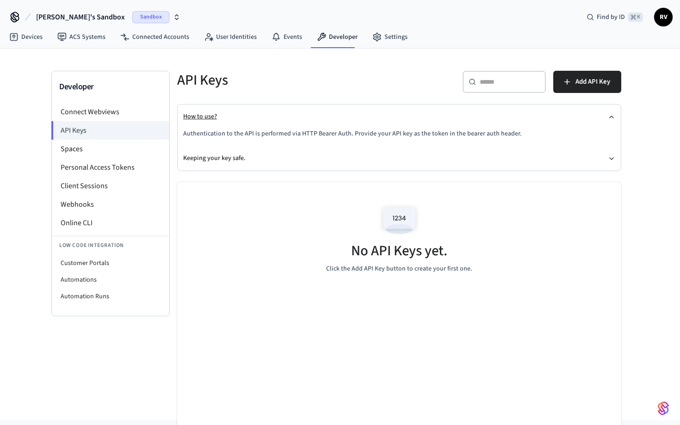
click at [609, 117] on icon "button" at bounding box center [611, 116] width 7 height 7
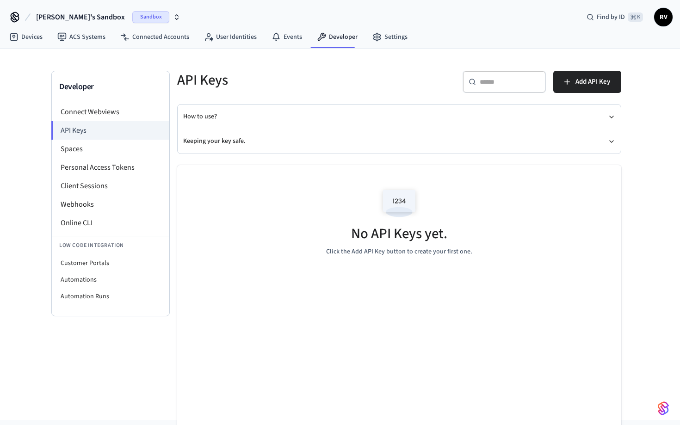
click at [664, 20] on span "RV" at bounding box center [663, 17] width 17 height 17
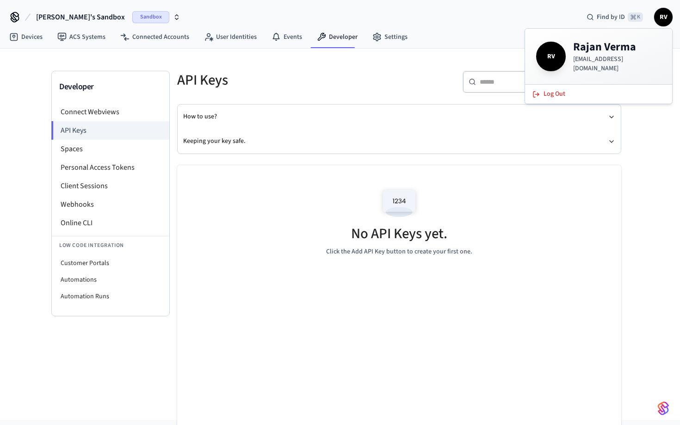
click at [665, 18] on span "RV" at bounding box center [663, 17] width 17 height 17
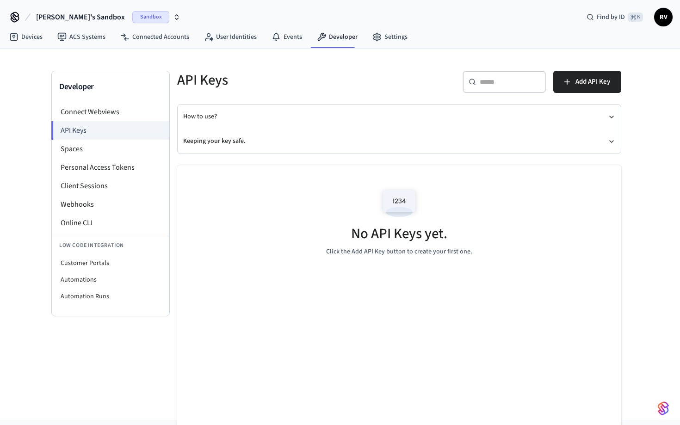
click at [67, 19] on span "[PERSON_NAME]'s Sandbox" at bounding box center [80, 17] width 89 height 11
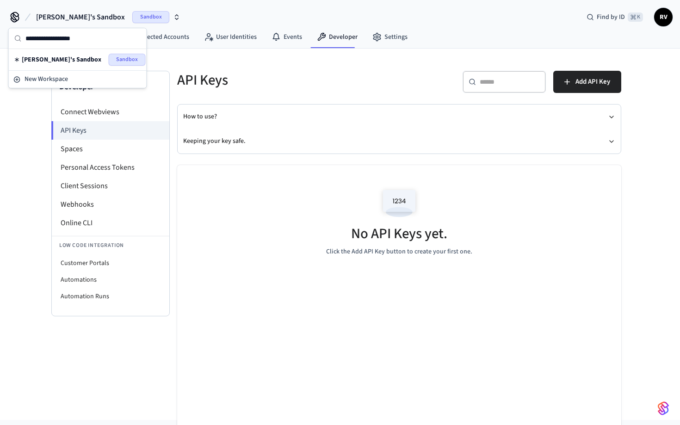
click at [67, 18] on span "[PERSON_NAME]'s Sandbox" at bounding box center [80, 17] width 89 height 11
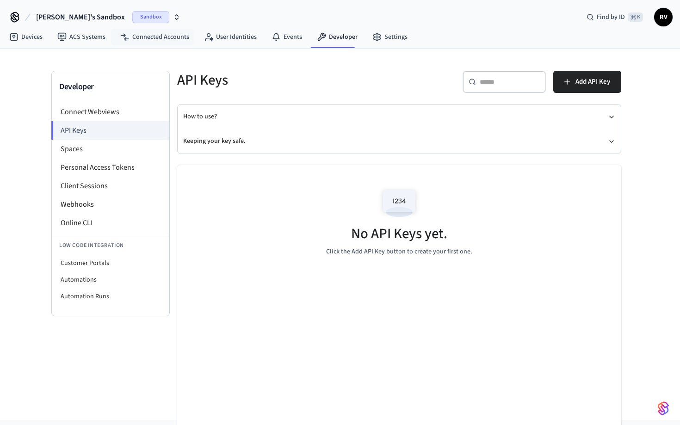
click at [136, 17] on div "Sandbox" at bounding box center [156, 17] width 48 height 12
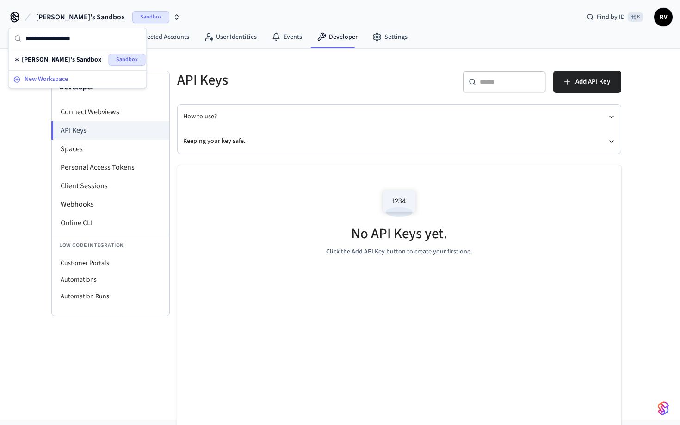
click at [67, 77] on span "New Workspace" at bounding box center [46, 79] width 43 height 10
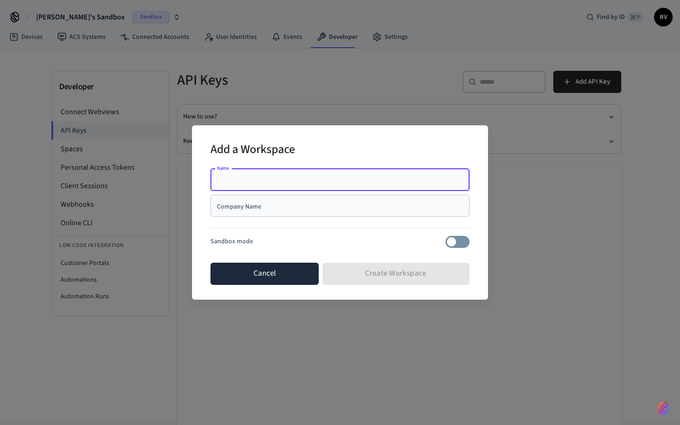
click at [297, 268] on button "Cancel" at bounding box center [265, 274] width 108 height 22
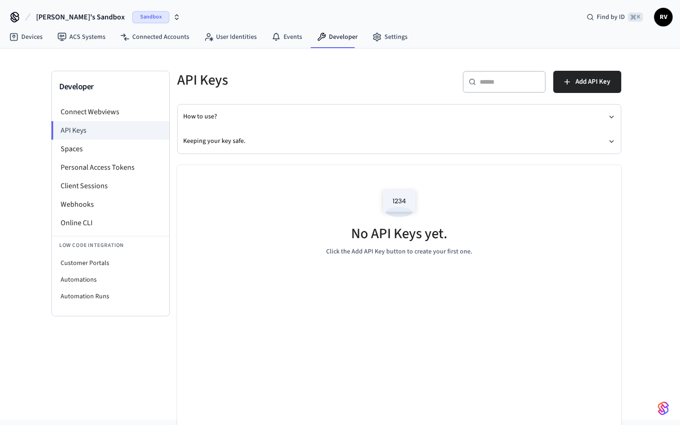
click at [662, 19] on span "RV" at bounding box center [663, 17] width 17 height 17
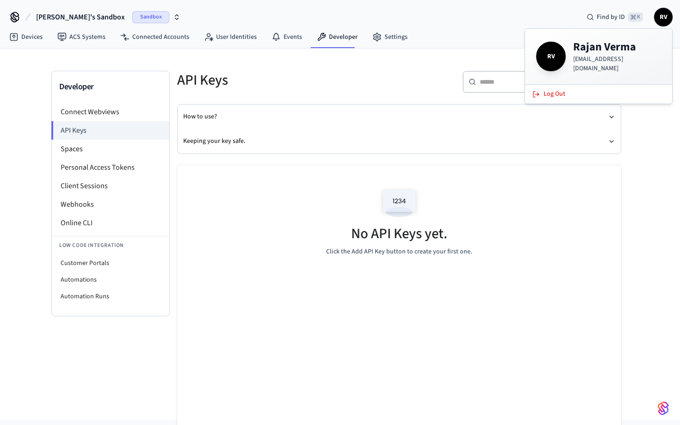
click at [584, 55] on h4 "[PERSON_NAME]" at bounding box center [617, 47] width 88 height 15
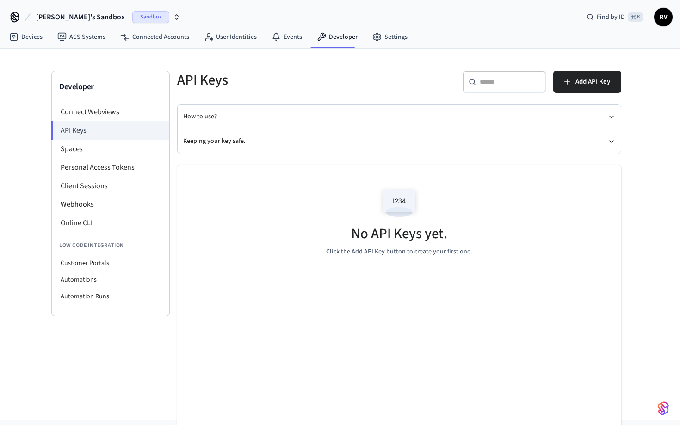
drag, startPoint x: 407, startPoint y: 79, endPoint x: 393, endPoint y: 58, distance: 24.9
click at [407, 75] on div "​ ​ Add API Key" at bounding box center [513, 86] width 217 height 30
click at [173, 16] on icon "button" at bounding box center [176, 16] width 7 height 7
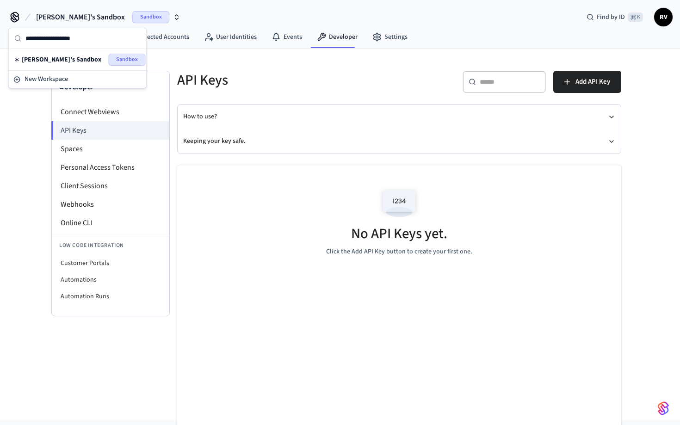
click at [132, 19] on span "Sandbox" at bounding box center [150, 17] width 37 height 12
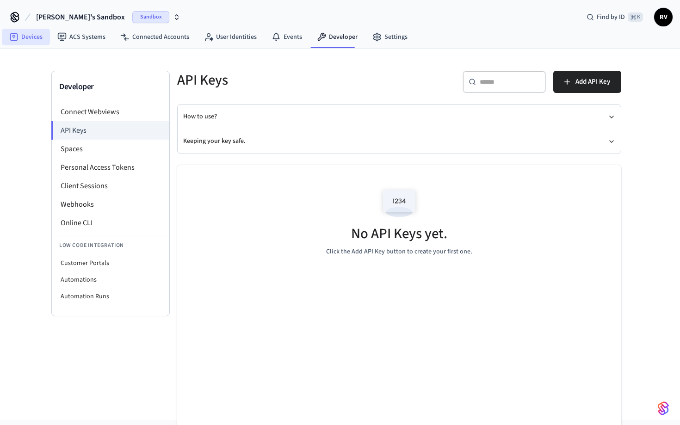
click at [20, 33] on link "Devices" at bounding box center [26, 37] width 48 height 17
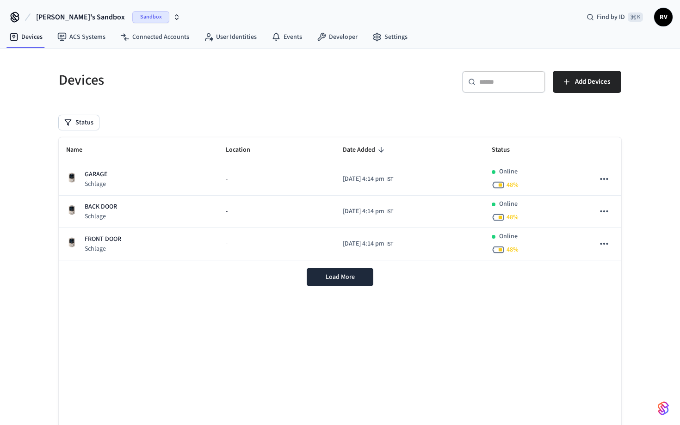
click at [661, 403] on img "button" at bounding box center [663, 408] width 11 height 15
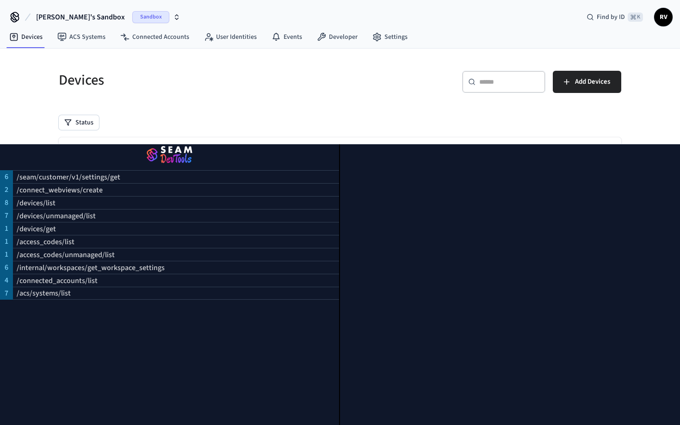
click at [357, 93] on div "​ ​ Add Devices" at bounding box center [484, 86] width 276 height 30
click at [624, 125] on div "Devices ​ ​ Add Devices Status Name Location Date Added Status GARAGE Schlage -…" at bounding box center [339, 260] width 577 height 400
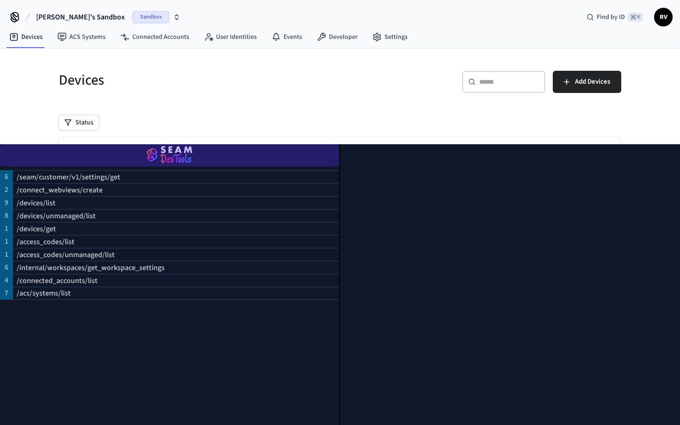
click at [159, 153] on img "button" at bounding box center [169, 156] width 317 height 26
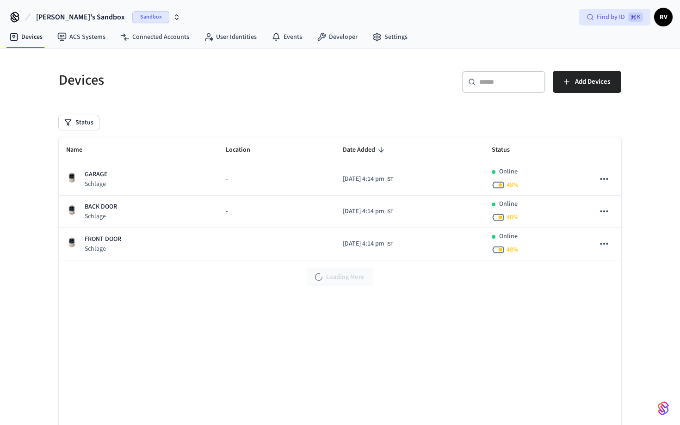
click at [613, 13] on span "Find by ID" at bounding box center [611, 16] width 28 height 9
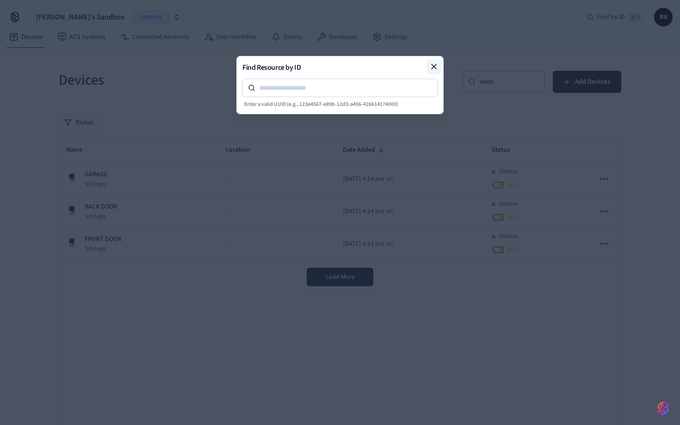
click at [435, 64] on icon at bounding box center [434, 66] width 5 height 5
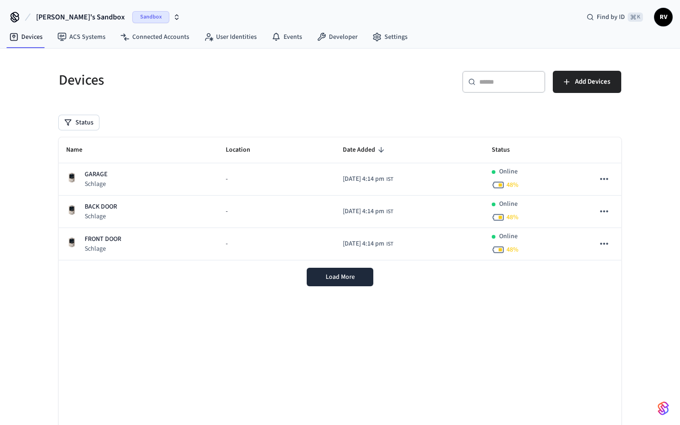
click at [667, 19] on span "RV" at bounding box center [663, 17] width 17 height 17
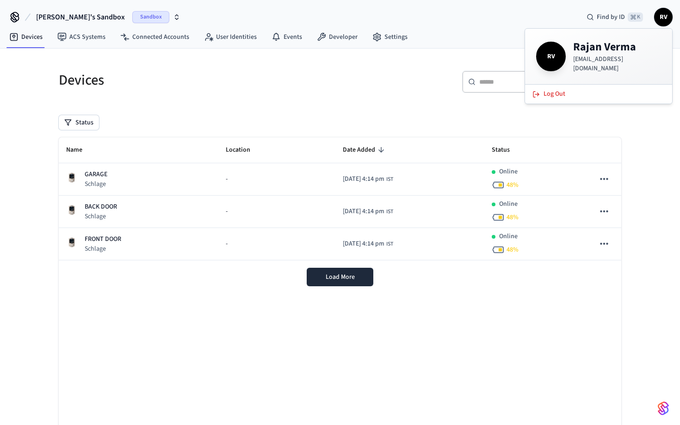
click at [285, 104] on div "Devices ​ ​ Add Devices Status Name Location Date Added Status GARAGE Schlage -…" at bounding box center [339, 260] width 577 height 400
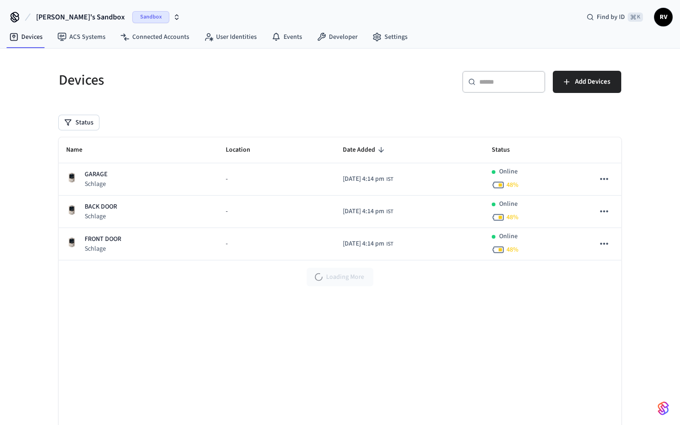
click at [177, 105] on div "Devices ​ ​ Add Devices Status Name Location Date Added Status GARAGE Schlage -…" at bounding box center [339, 260] width 577 height 400
